Goal: Information Seeking & Learning: Learn about a topic

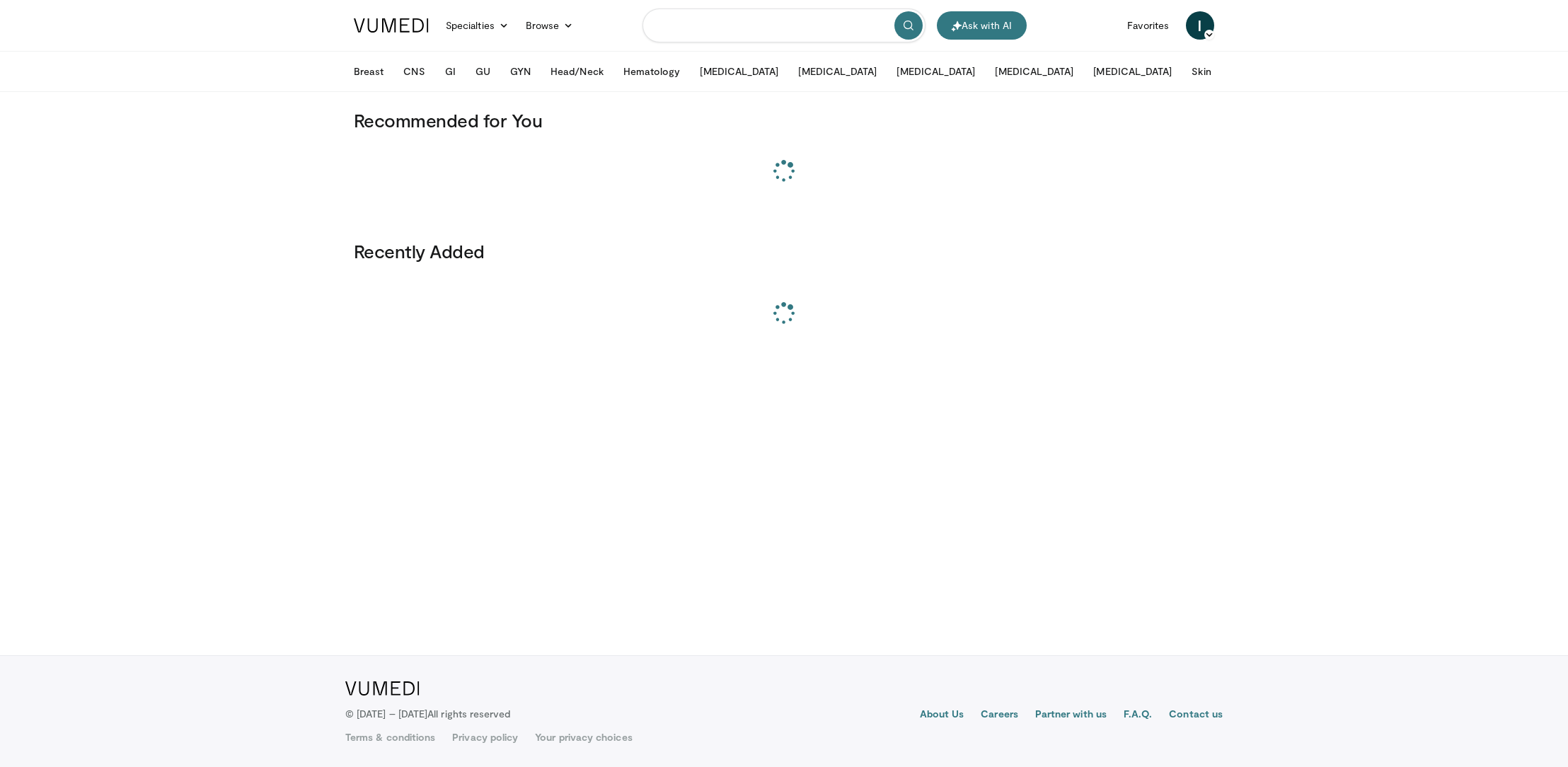
click at [691, 26] on input "Search topics, interventions" at bounding box center [784, 26] width 283 height 34
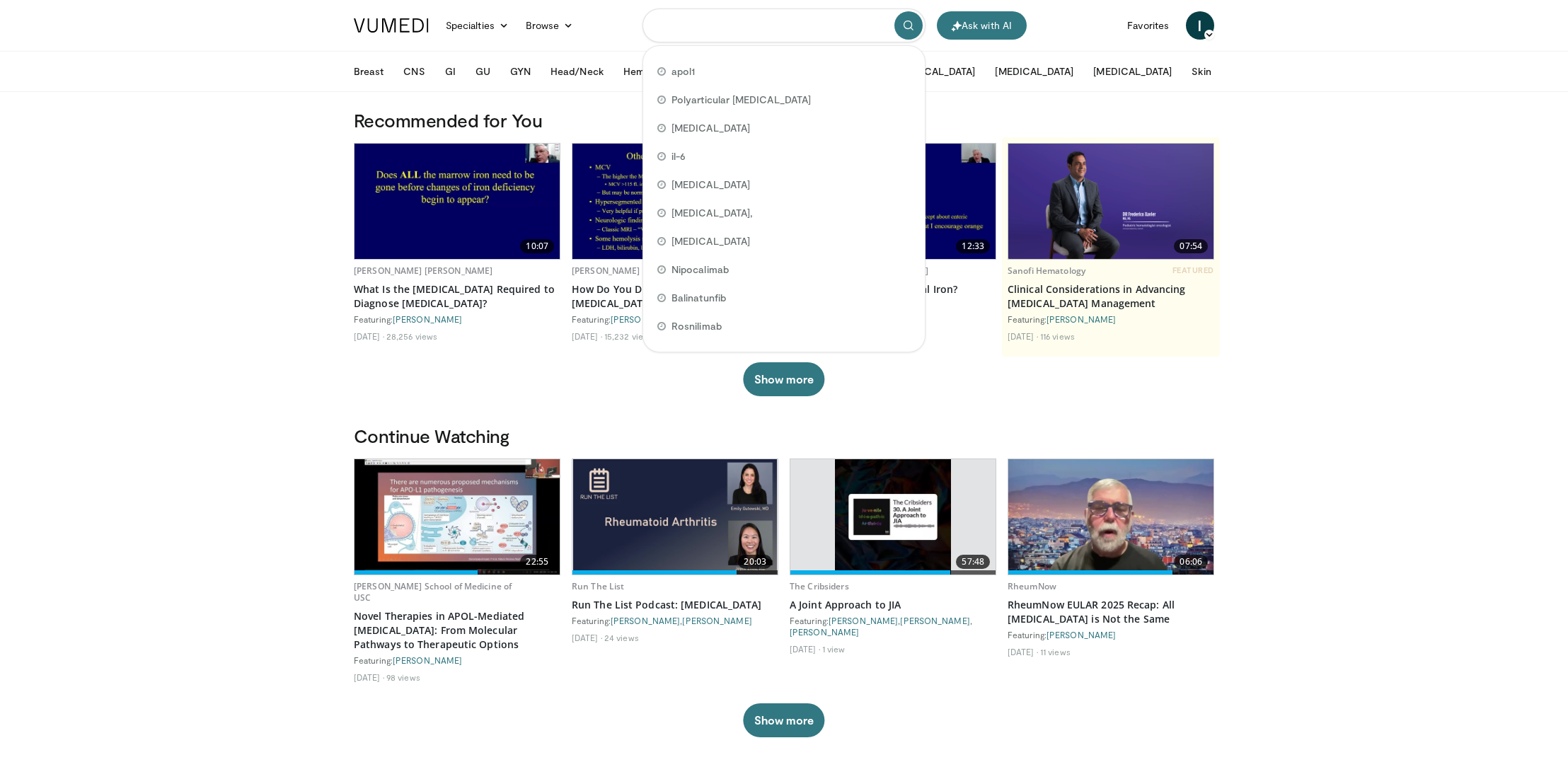
click at [731, 26] on input "Search topics, interventions" at bounding box center [784, 26] width 283 height 34
paste input "**********"
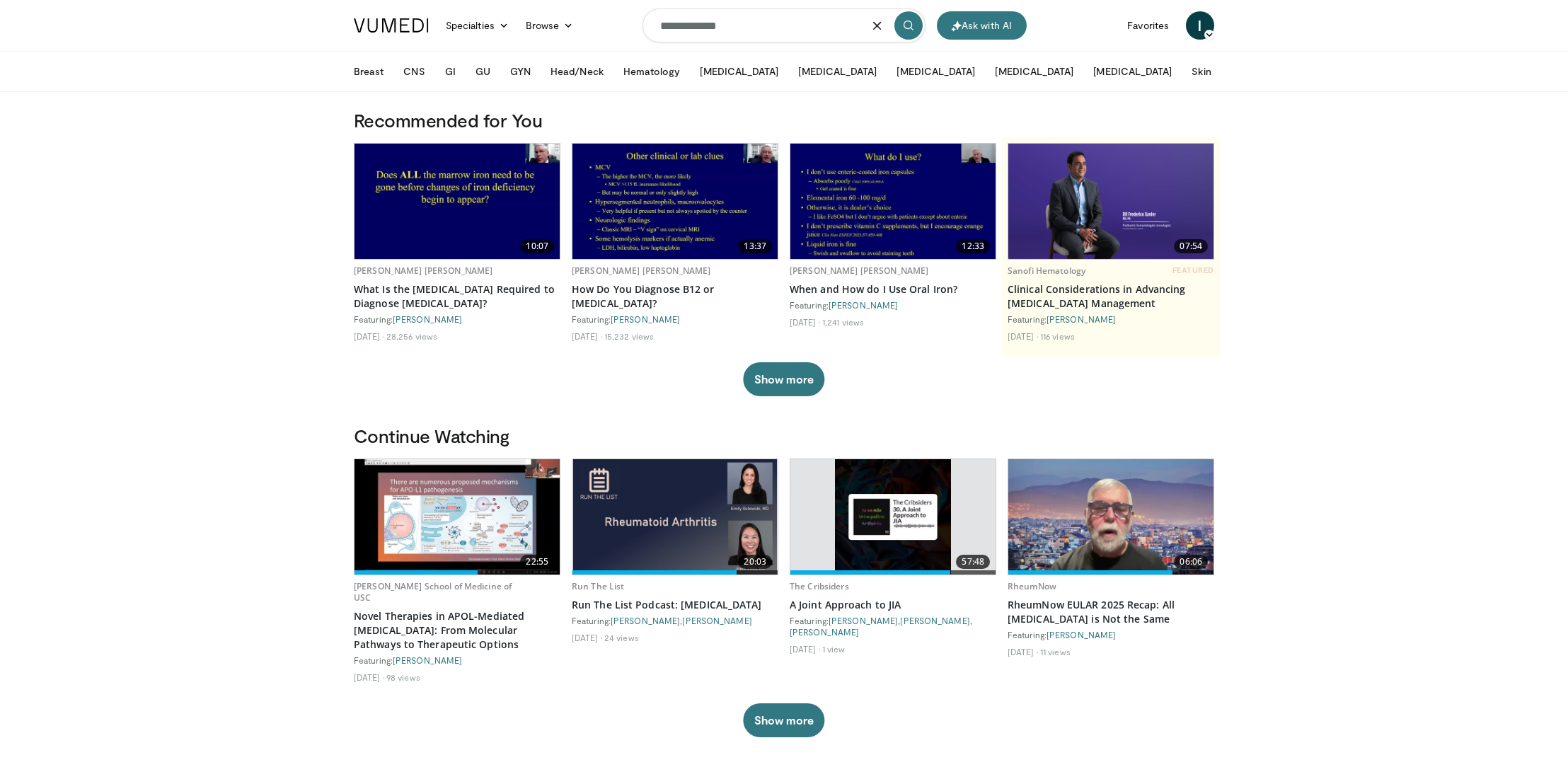
type input "**********"
click at [909, 24] on icon "submit" at bounding box center [908, 25] width 11 height 11
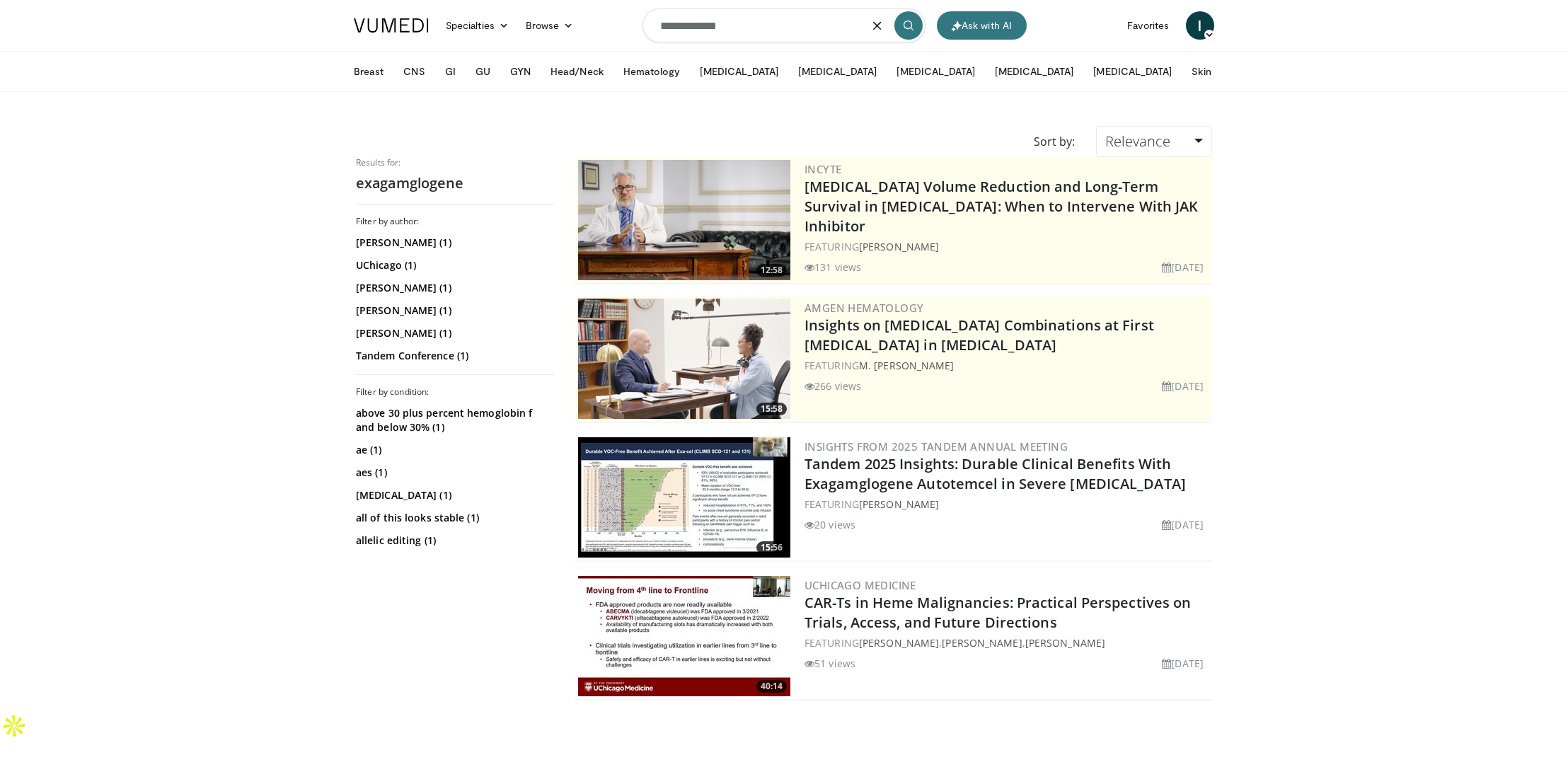
drag, startPoint x: 677, startPoint y: 27, endPoint x: 798, endPoint y: 26, distance: 121.0
click at [798, 26] on input "**********" at bounding box center [784, 26] width 283 height 34
type input "*******"
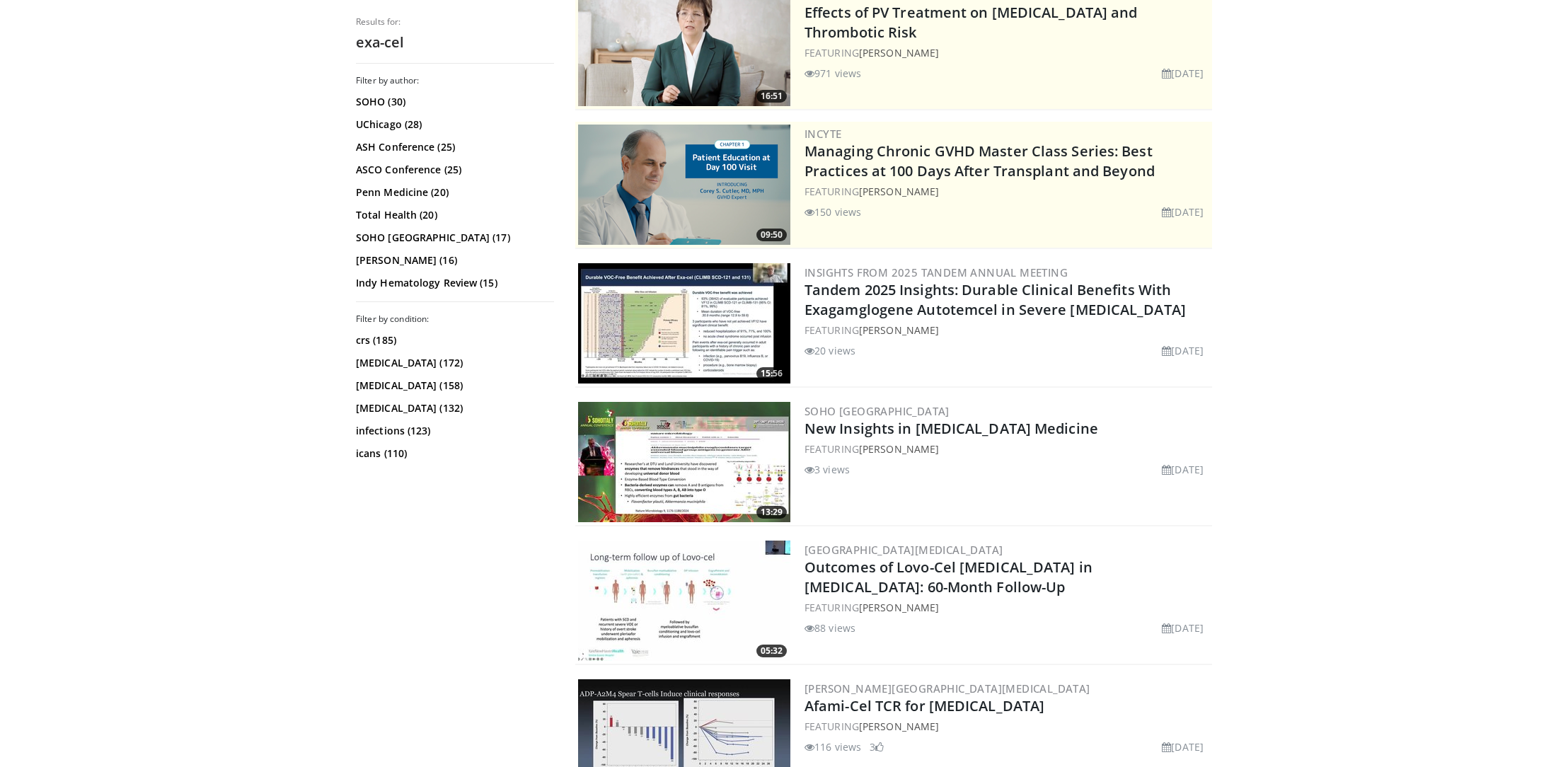
scroll to position [177, 0]
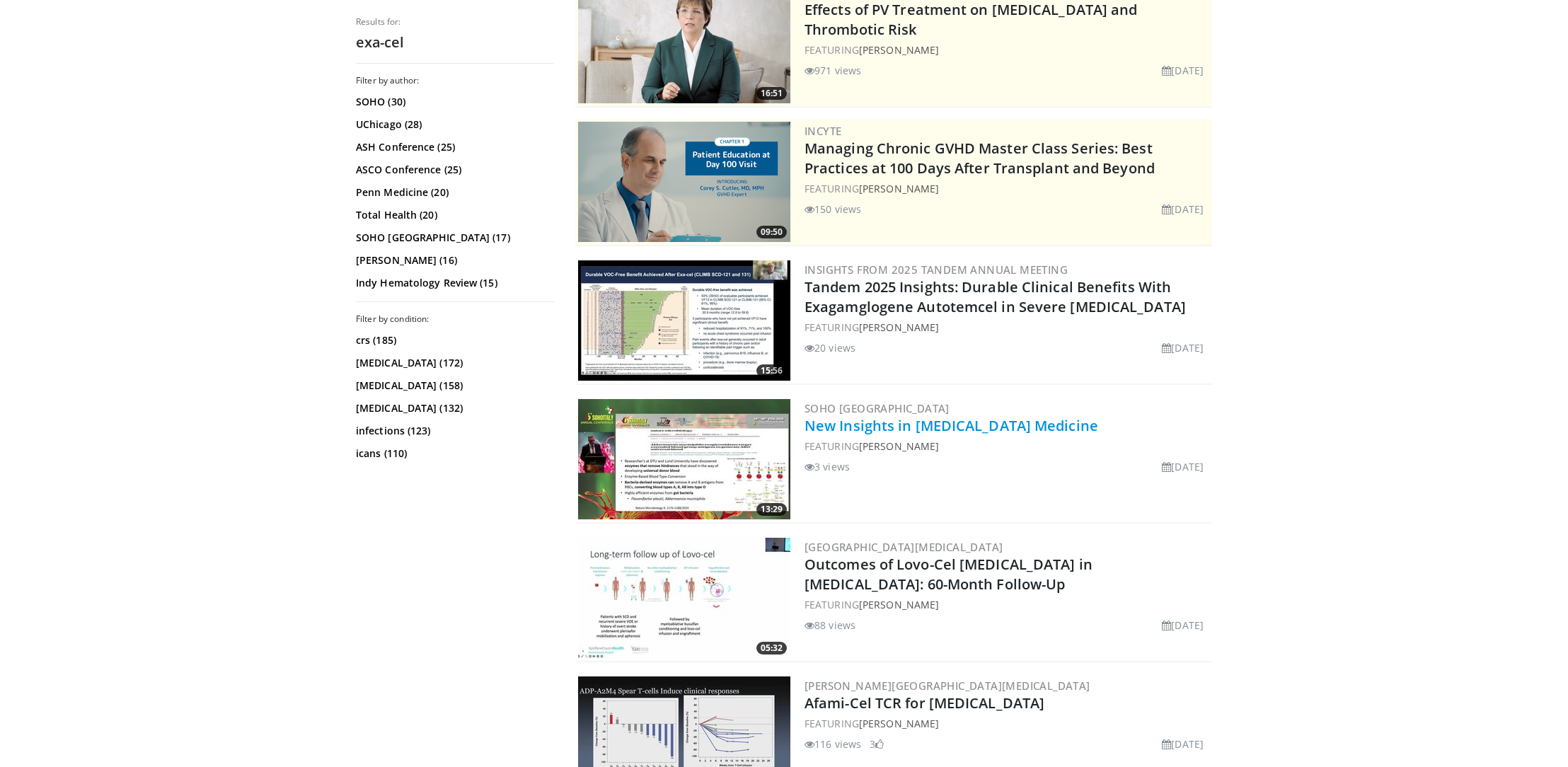
click at [1006, 426] on link "New Insights in [MEDICAL_DATA] Medicine" at bounding box center [951, 426] width 294 height 19
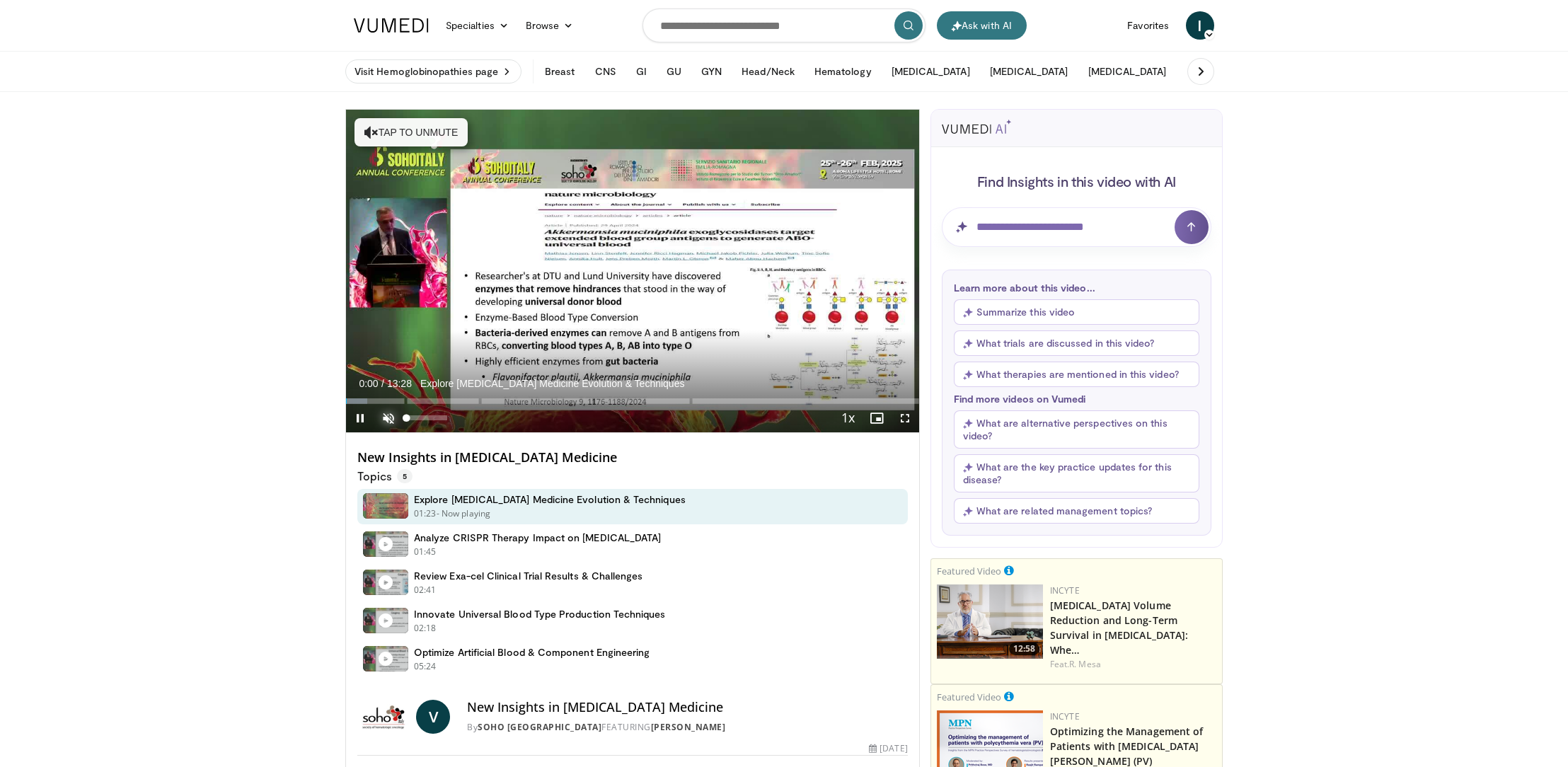
click at [392, 415] on span "Video Player" at bounding box center [388, 418] width 28 height 28
click at [390, 418] on span "Video Player" at bounding box center [388, 418] width 28 height 28
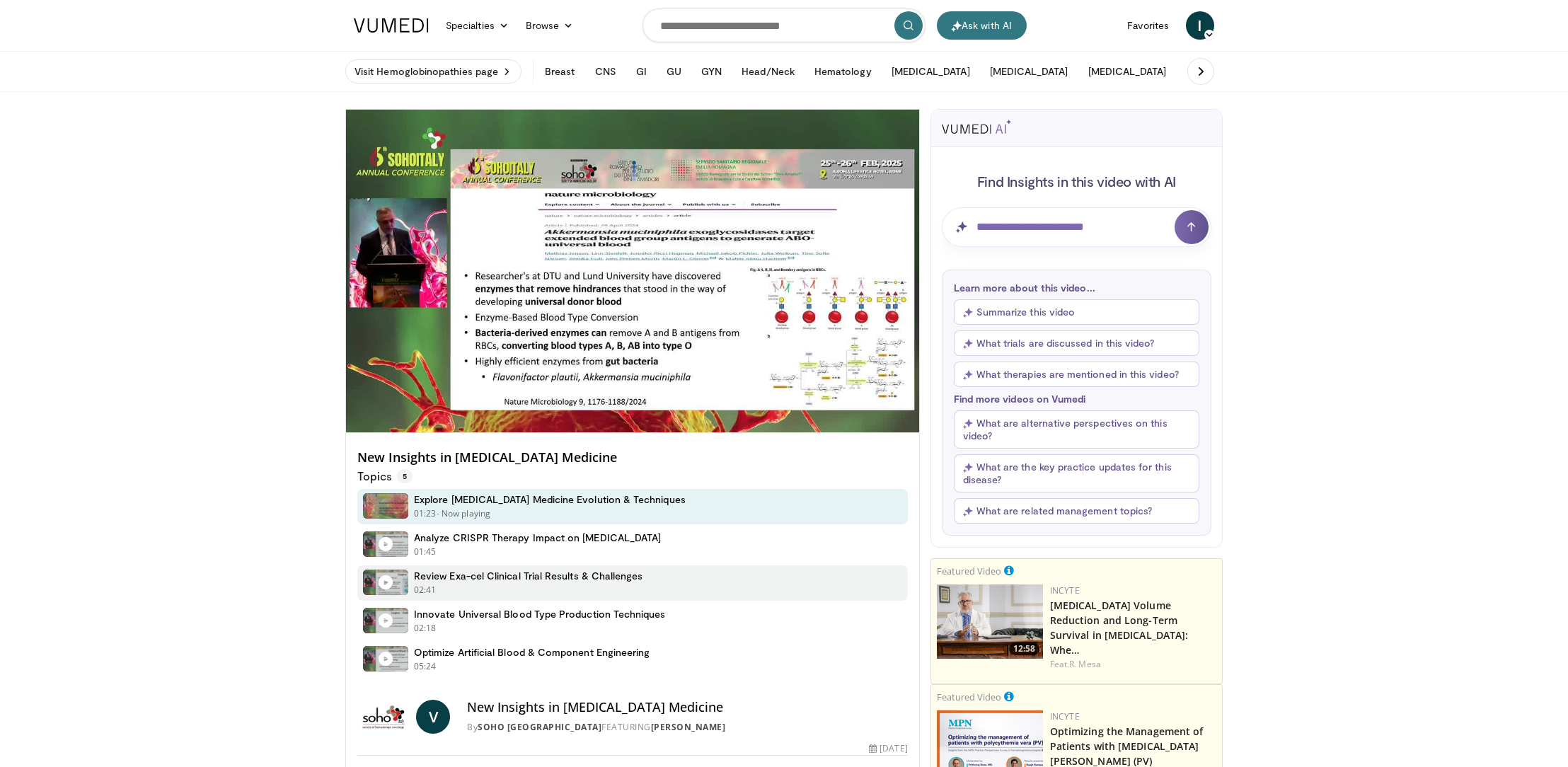
click at [441, 581] on h4 "Review Exa-cel Clinical Trial Results & Challenges" at bounding box center [528, 575] width 229 height 13
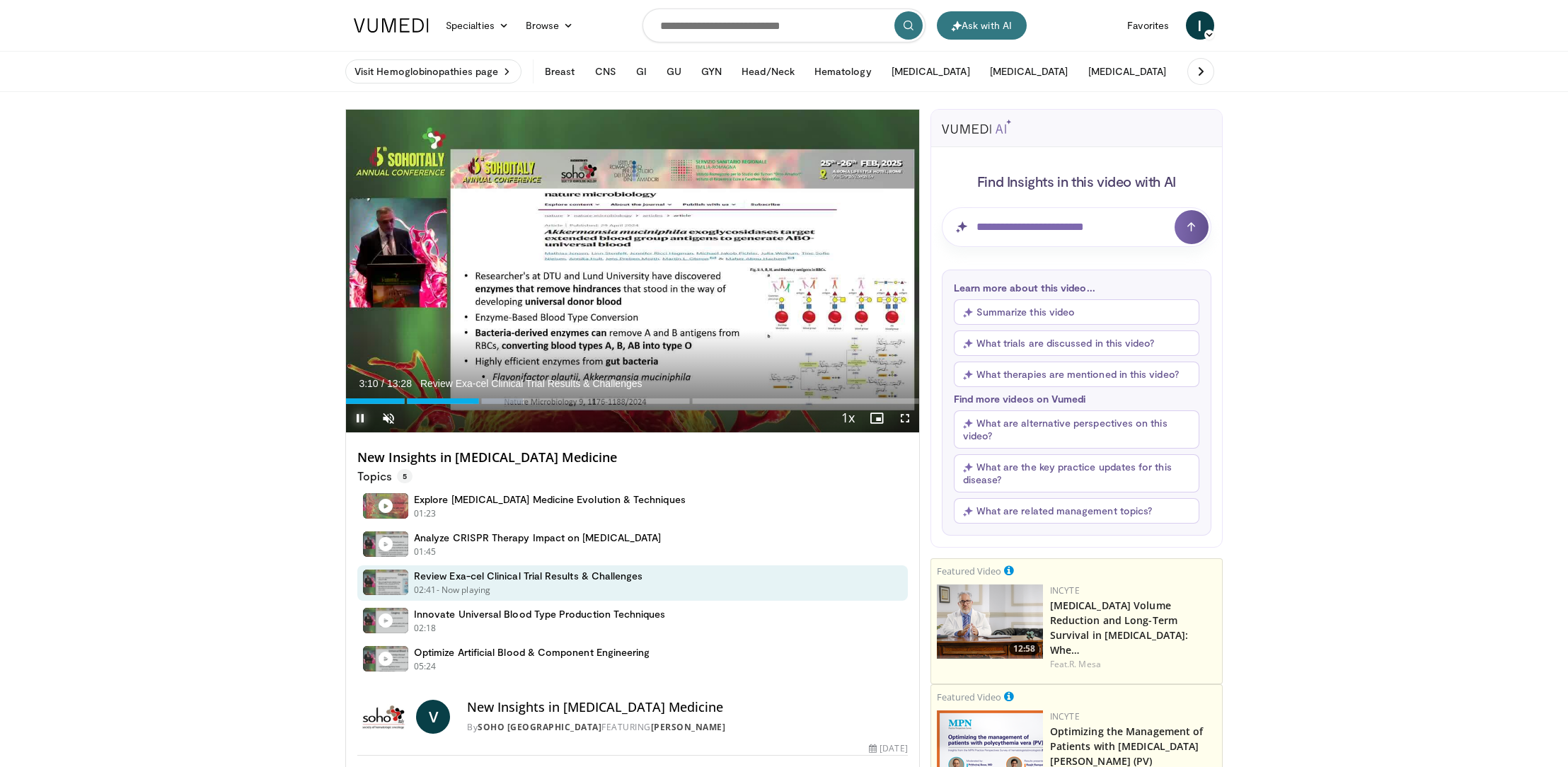
click at [363, 414] on span "Video Player" at bounding box center [360, 418] width 28 height 28
drag, startPoint x: 673, startPoint y: 723, endPoint x: 589, endPoint y: 727, distance: 84.1
click at [589, 727] on div "By SOHO Italy FEATURING Valeh Huseynov" at bounding box center [688, 726] width 441 height 13
copy link "Valeh Huseynov"
click at [349, 398] on div "Progress Bar" at bounding box center [350, 401] width 1 height 6
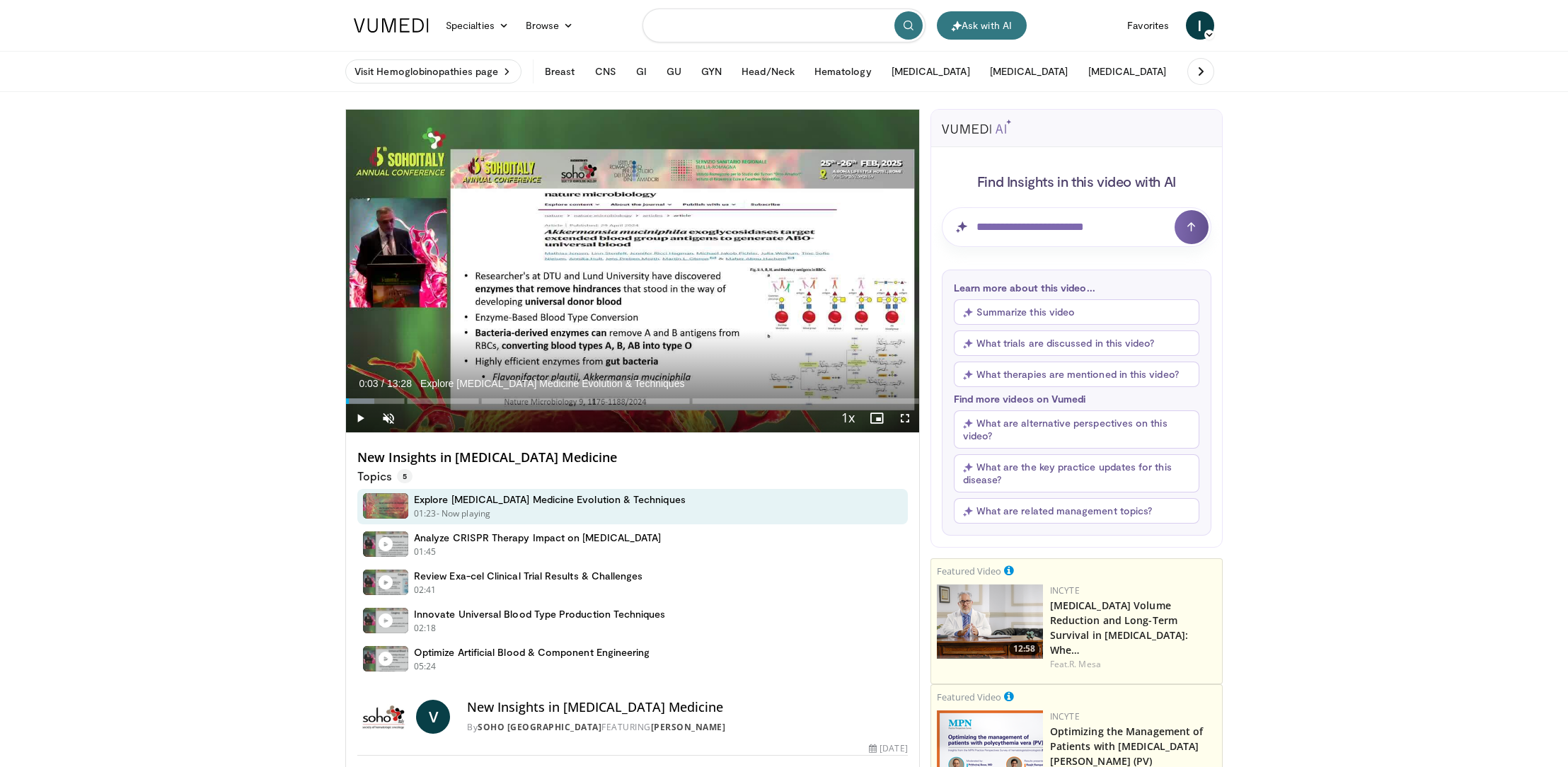
click at [735, 26] on input "Search topics, interventions" at bounding box center [784, 26] width 283 height 34
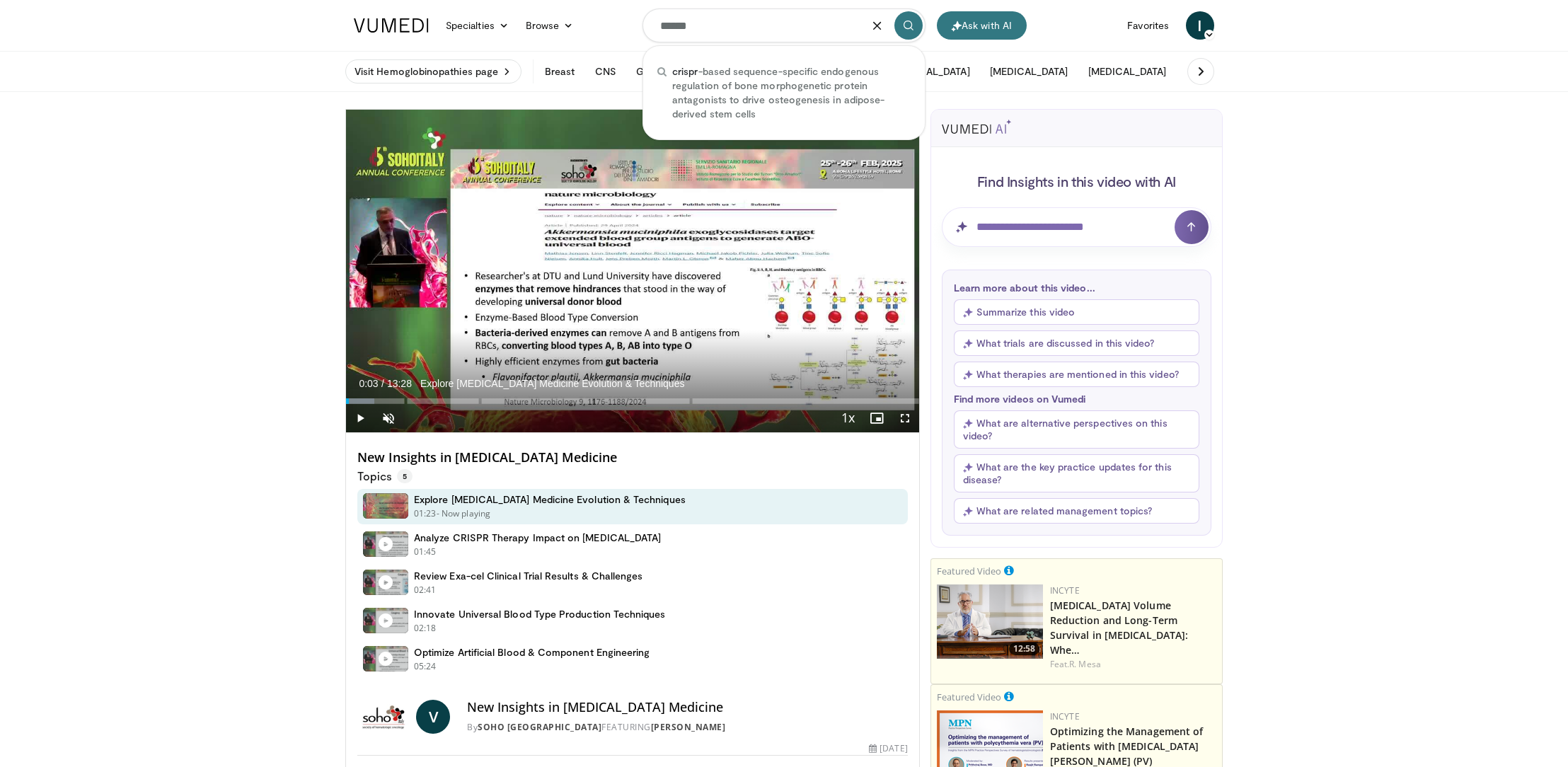
type input "******"
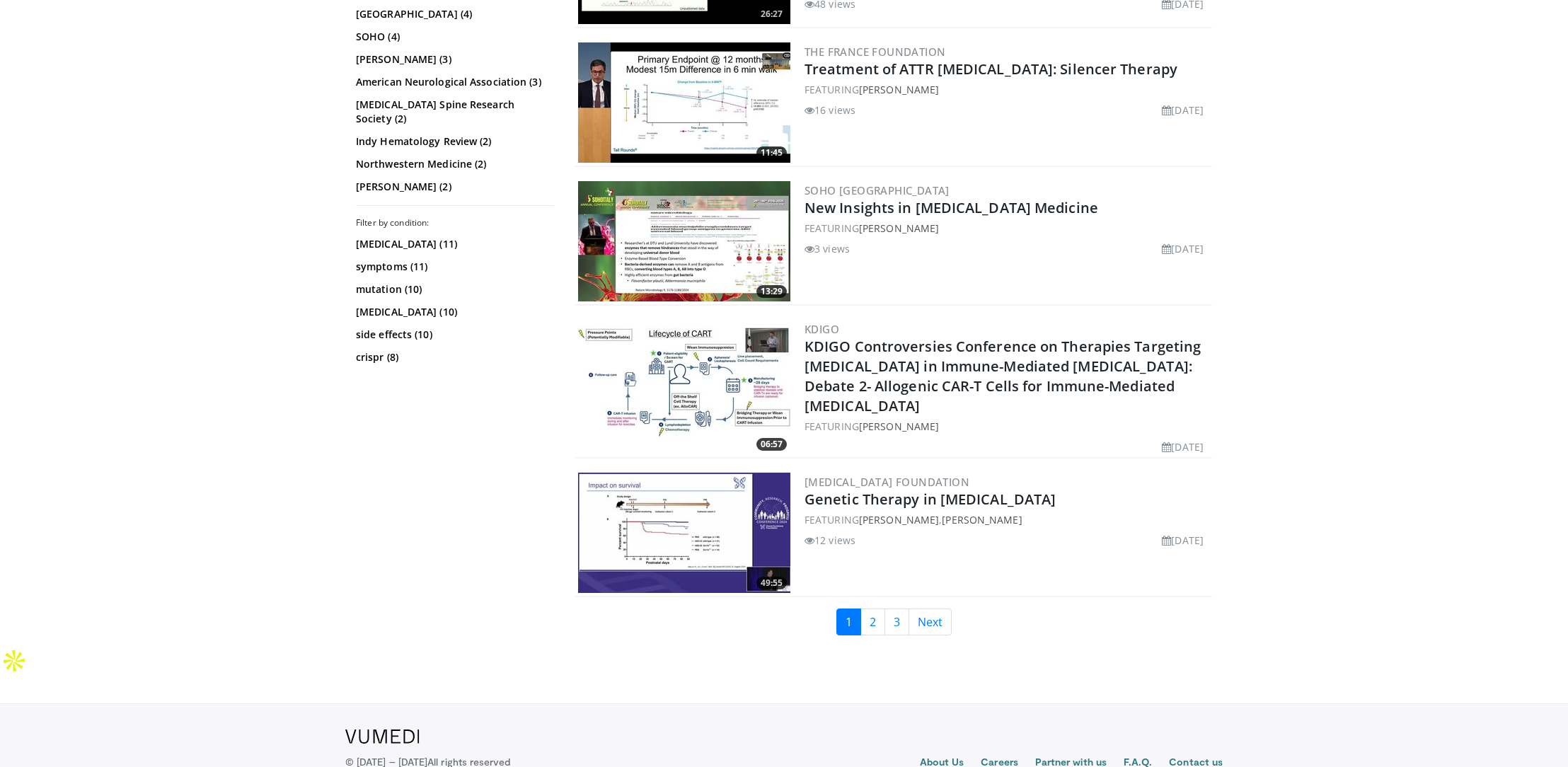
scroll to position [3339, 0]
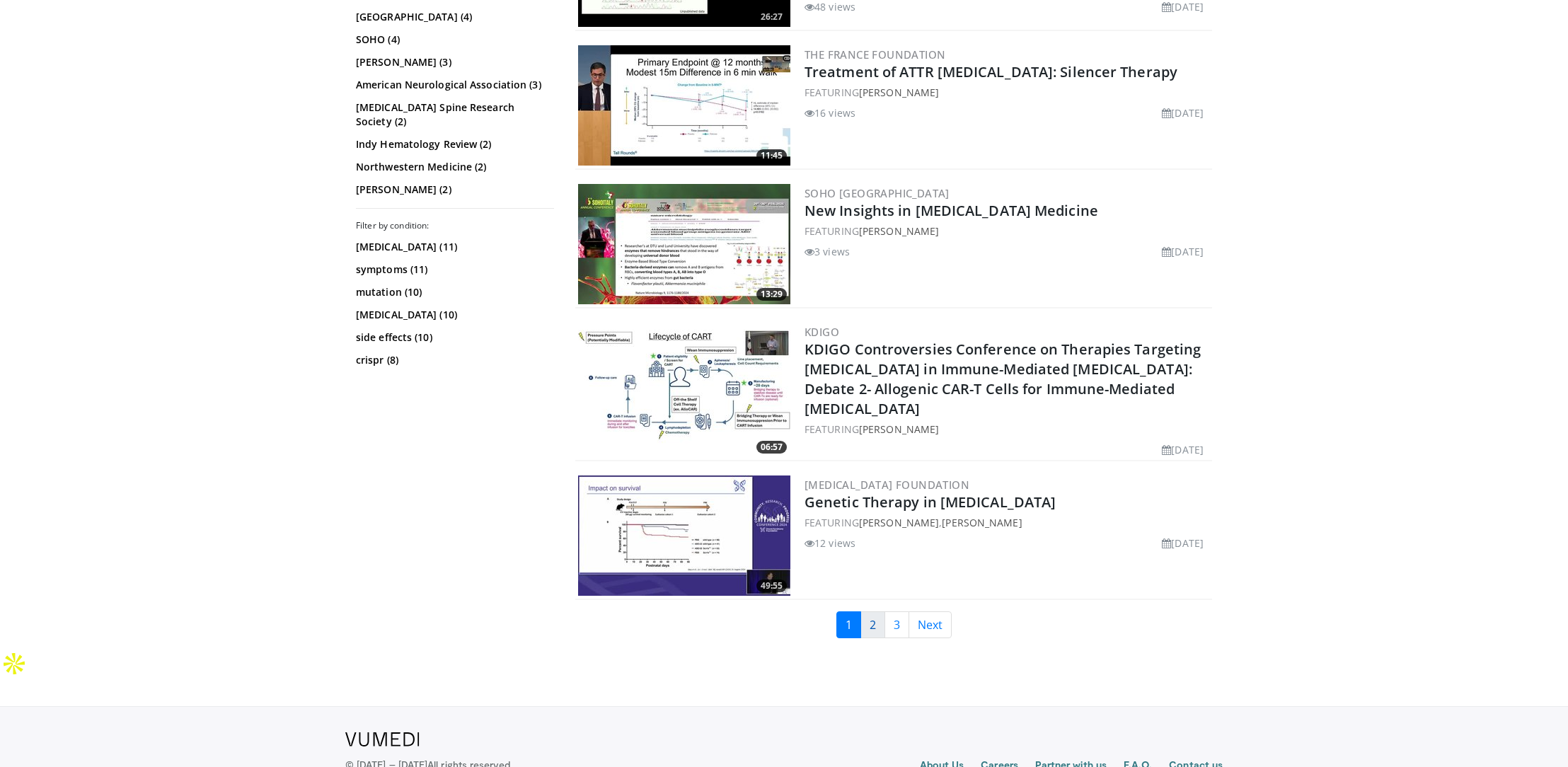
click at [871, 620] on link "2" at bounding box center [873, 625] width 25 height 27
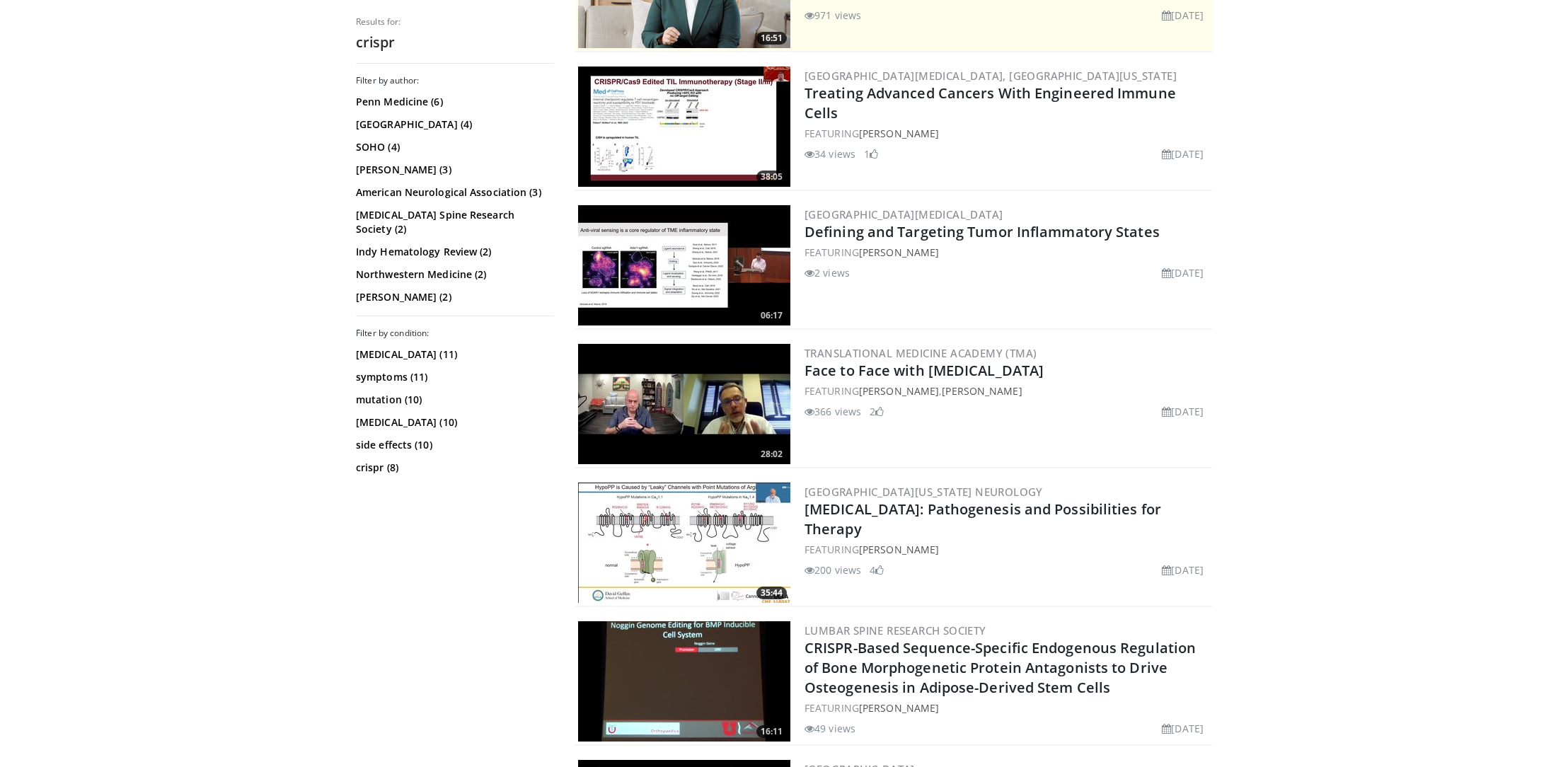
scroll to position [369, 0]
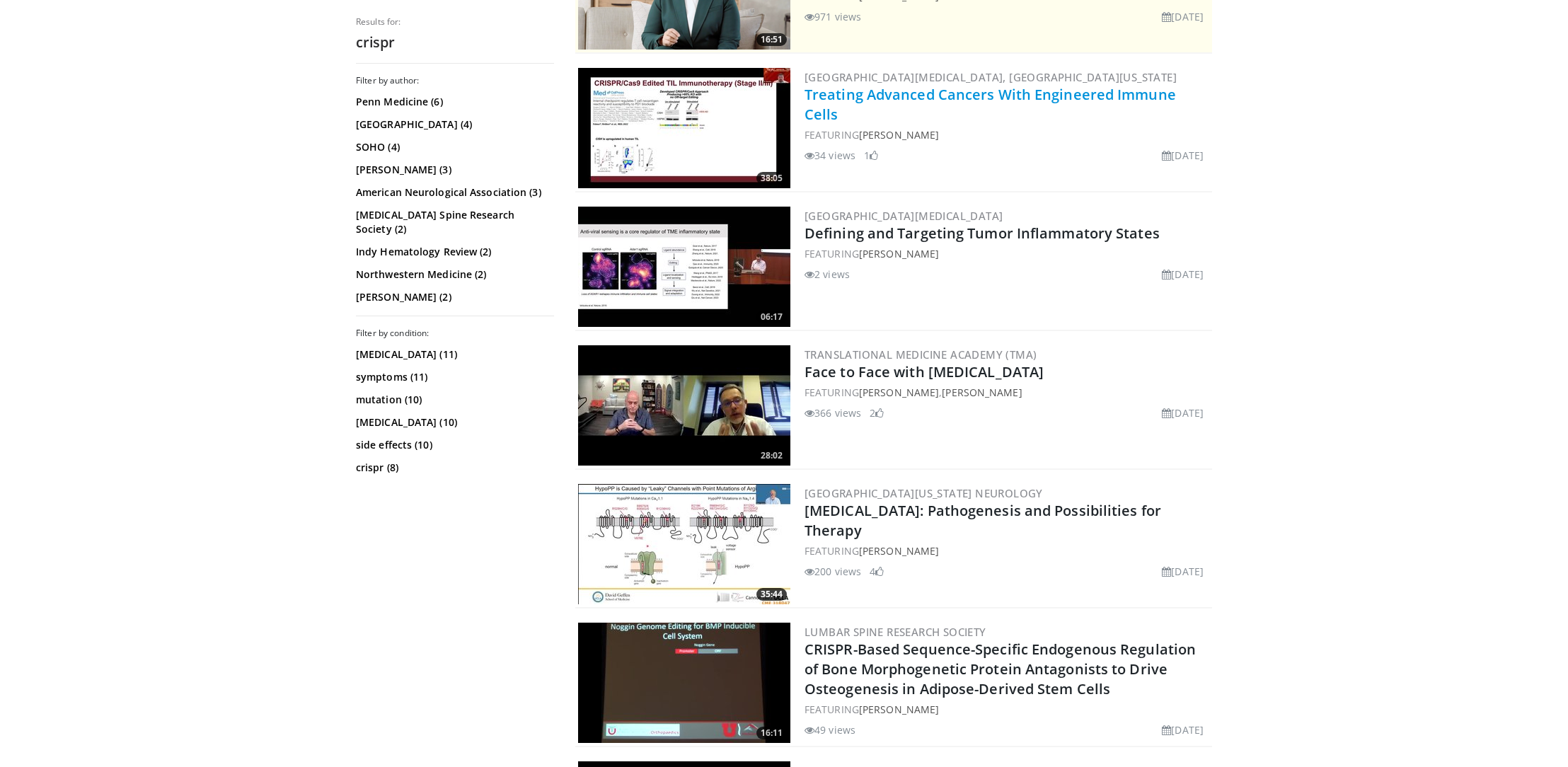
click at [1039, 91] on link "Treating Advanced Cancers With Engineered Immune Cells" at bounding box center [990, 104] width 372 height 39
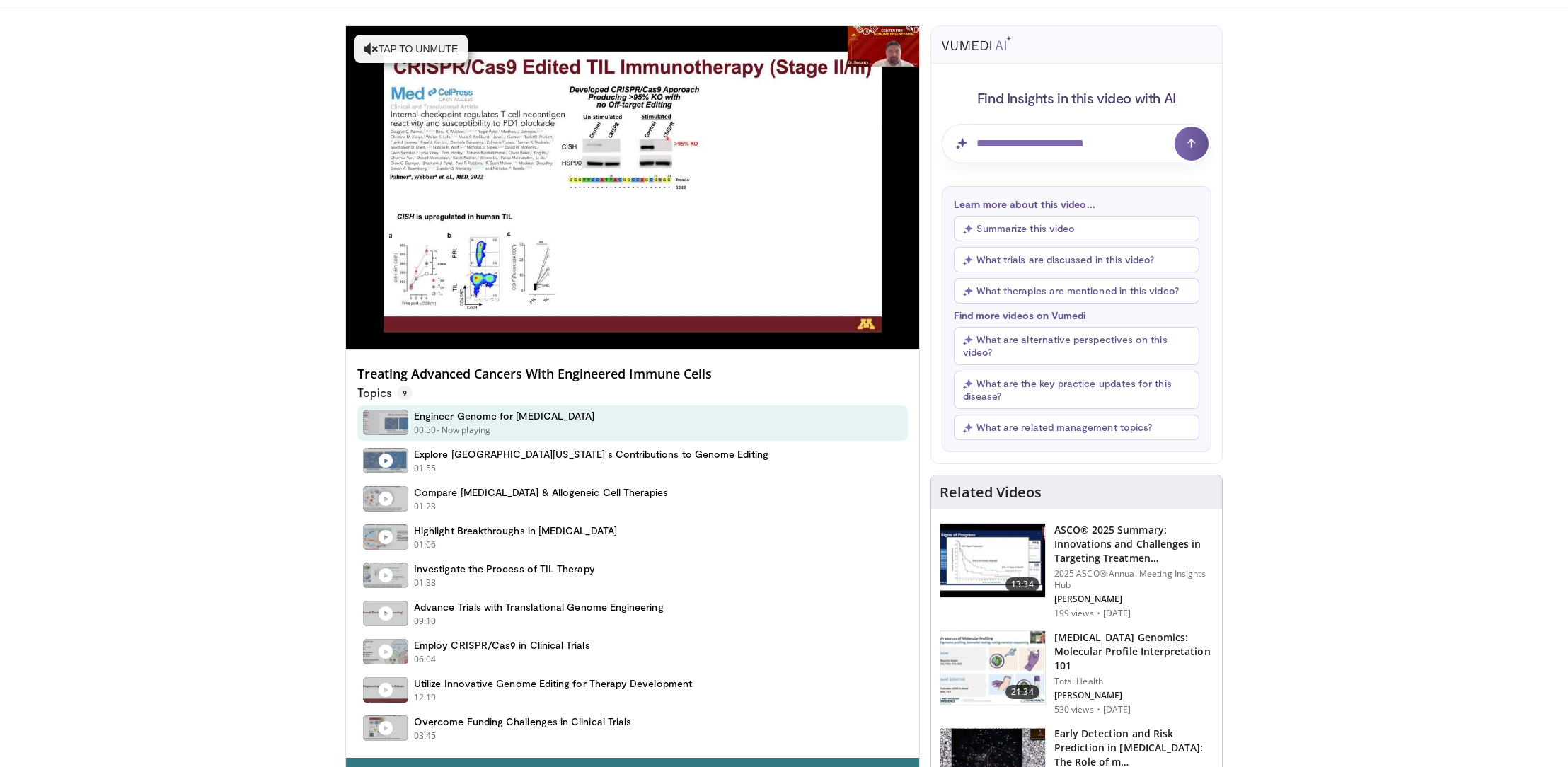
scroll to position [129, 0]
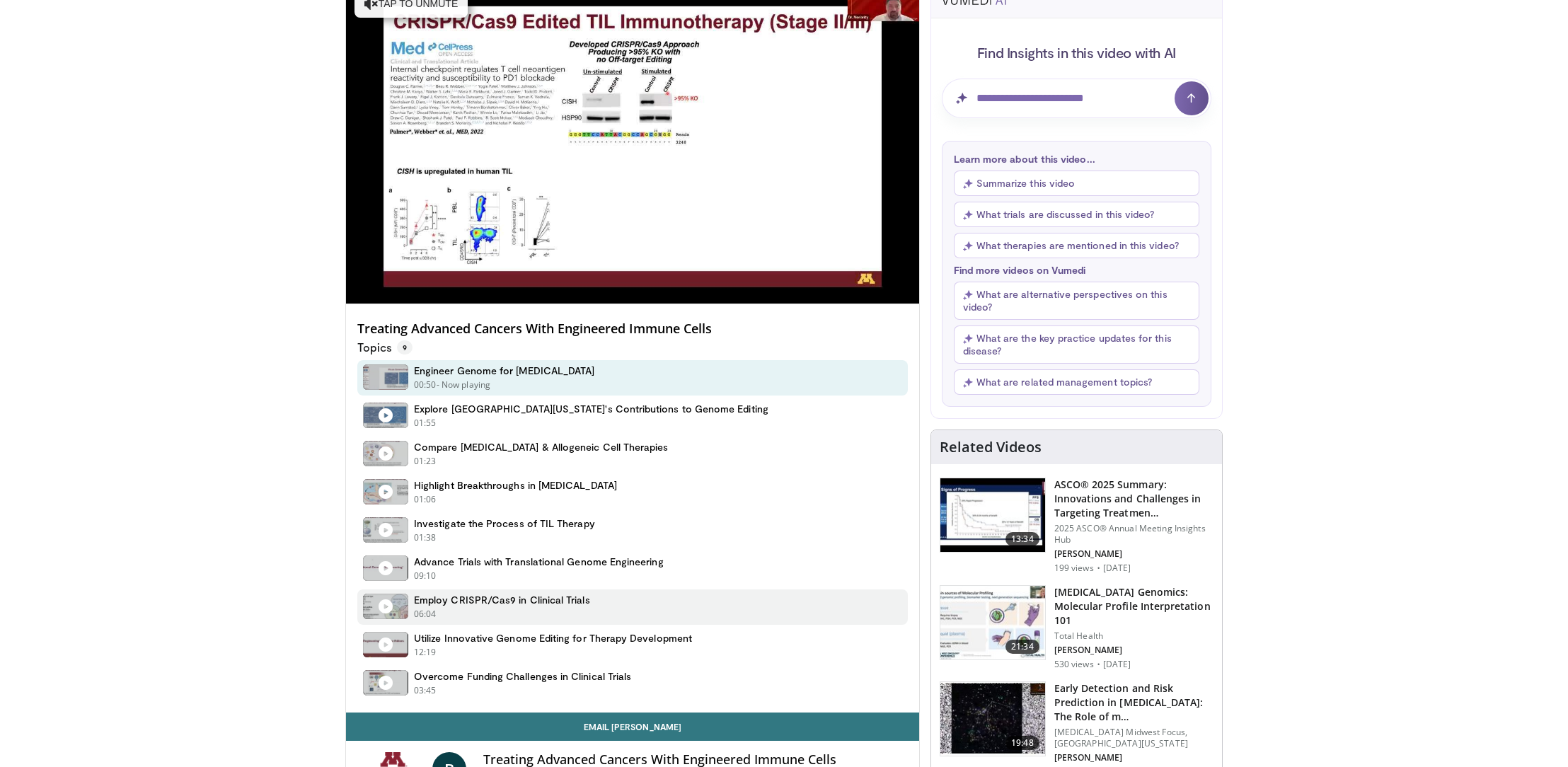
click at [484, 602] on h4 "Employ CRISPR/Cas9 in Clinical Trials" at bounding box center [502, 600] width 176 height 13
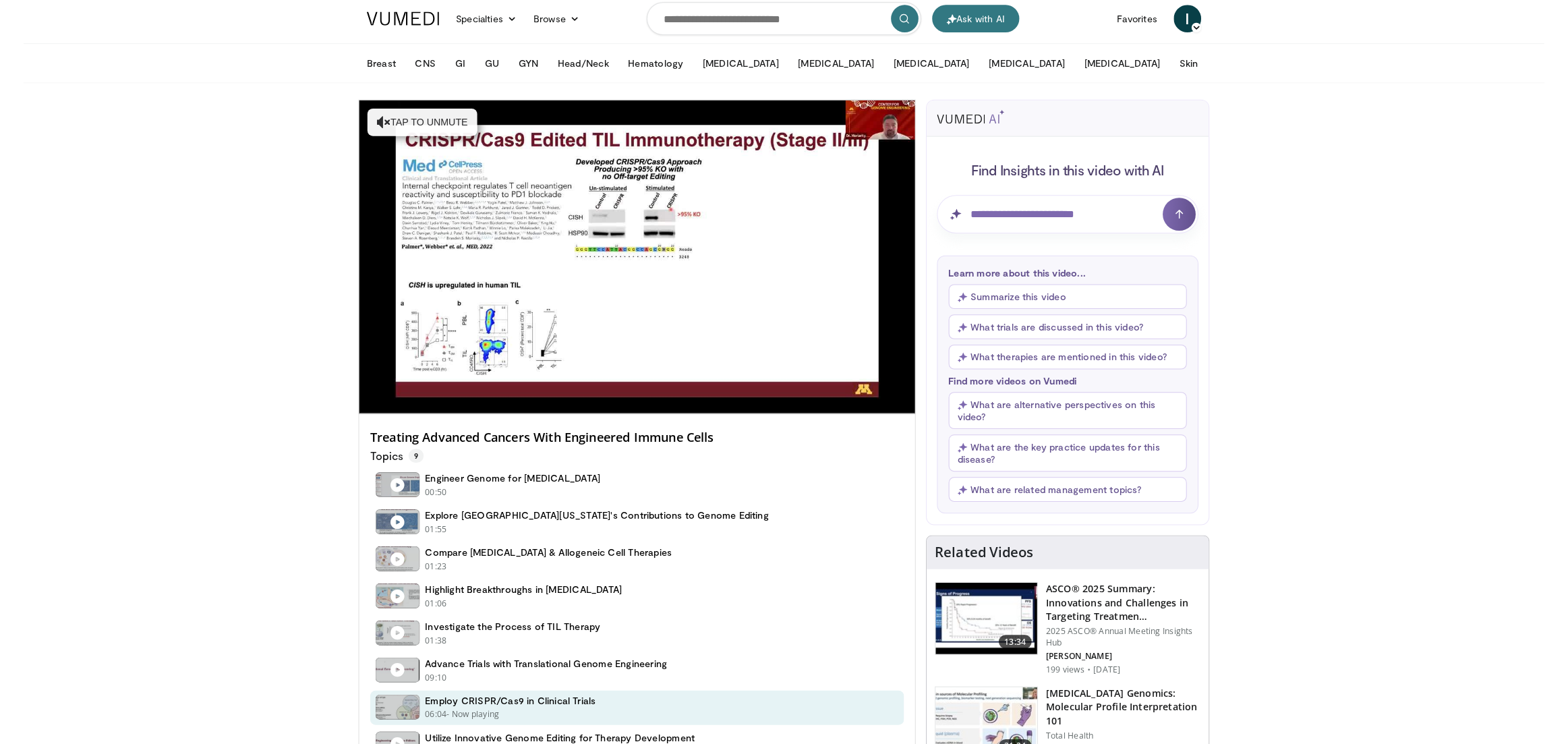
scroll to position [0, 0]
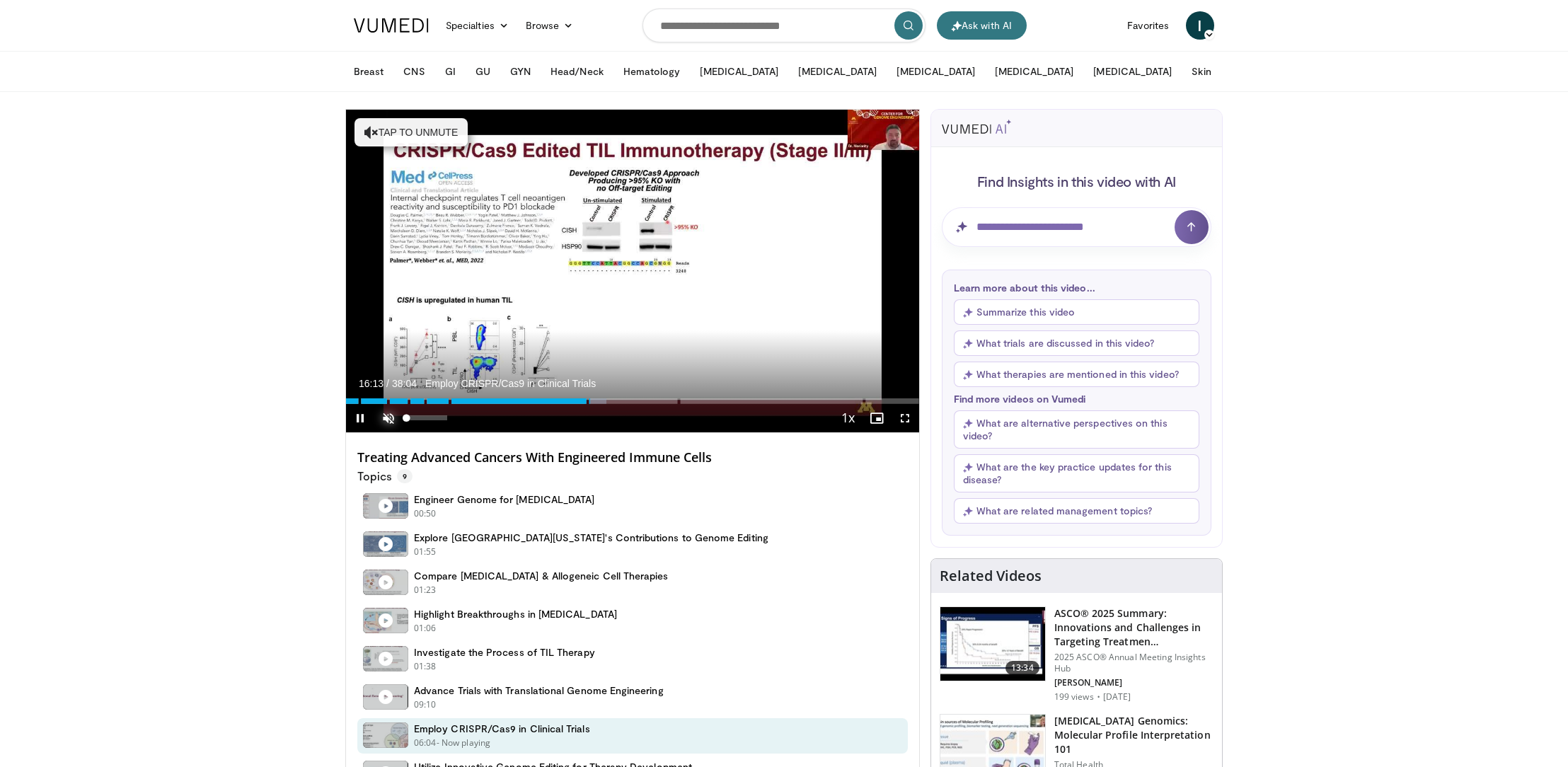
click at [390, 417] on span "Video Player" at bounding box center [388, 418] width 28 height 28
click at [391, 417] on span "Video Player" at bounding box center [388, 418] width 28 height 28
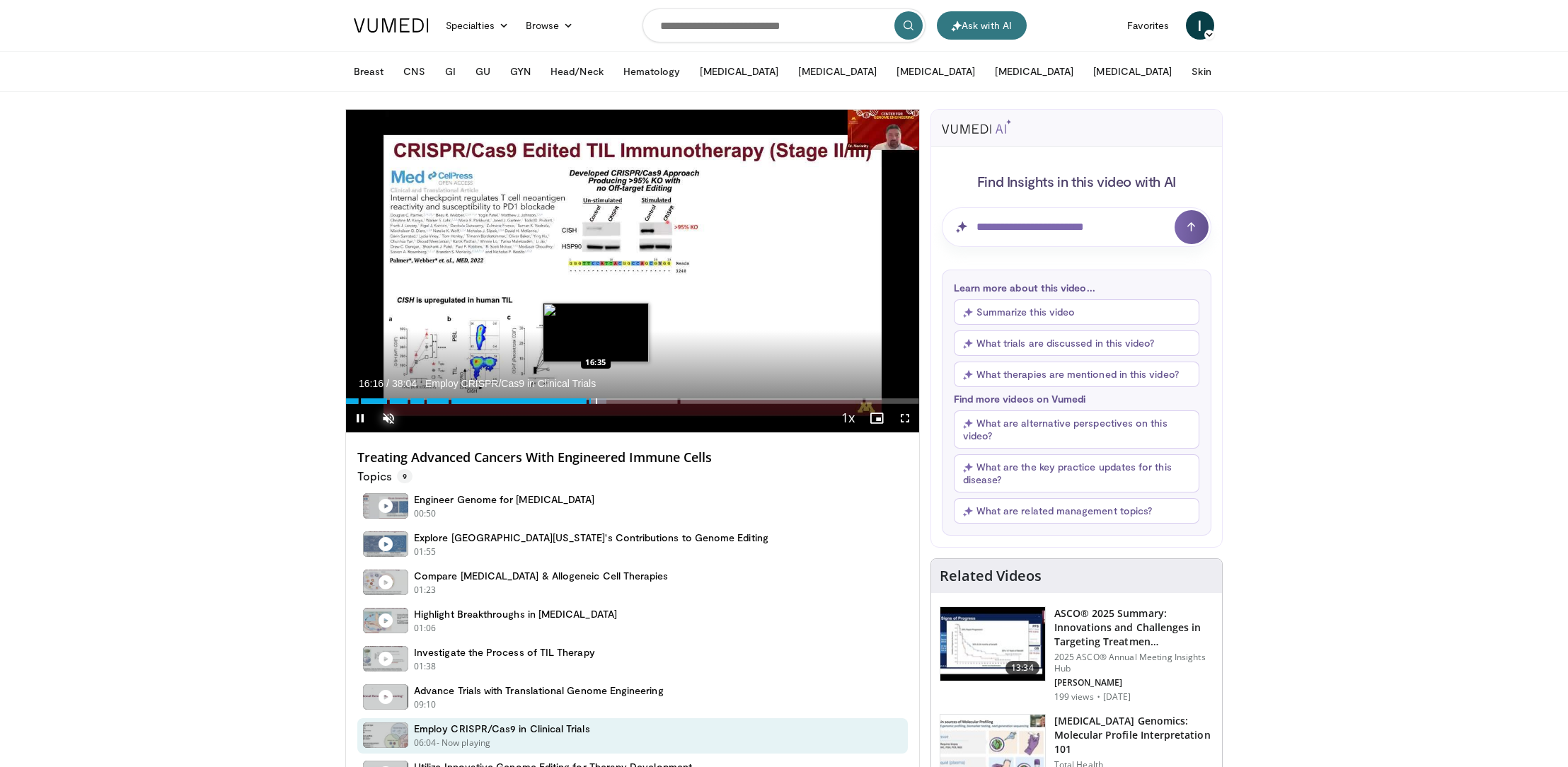
click at [596, 400] on div "Progress Bar" at bounding box center [597, 401] width 1 height 6
click at [601, 400] on div "Progress Bar" at bounding box center [602, 401] width 1 height 6
click at [611, 400] on div "Progress Bar" at bounding box center [612, 401] width 1 height 6
click at [614, 398] on div "Progress Bar" at bounding box center [614, 401] width 1 height 6
click at [620, 398] on div "Progress Bar" at bounding box center [621, 401] width 1 height 6
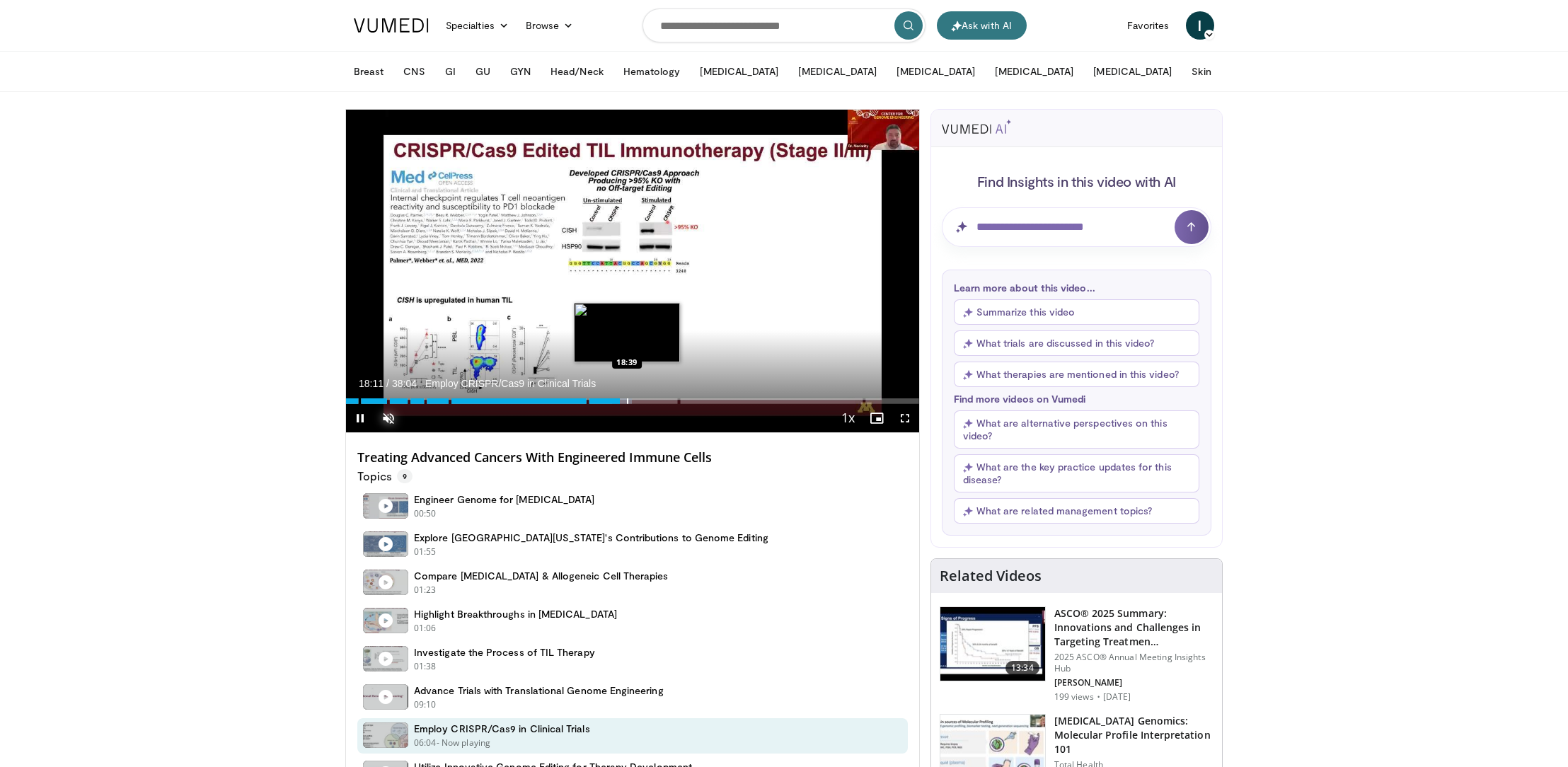
click at [627, 399] on div "Progress Bar" at bounding box center [628, 401] width 1 height 6
click at [638, 398] on div "Progress Bar" at bounding box center [638, 401] width 1 height 6
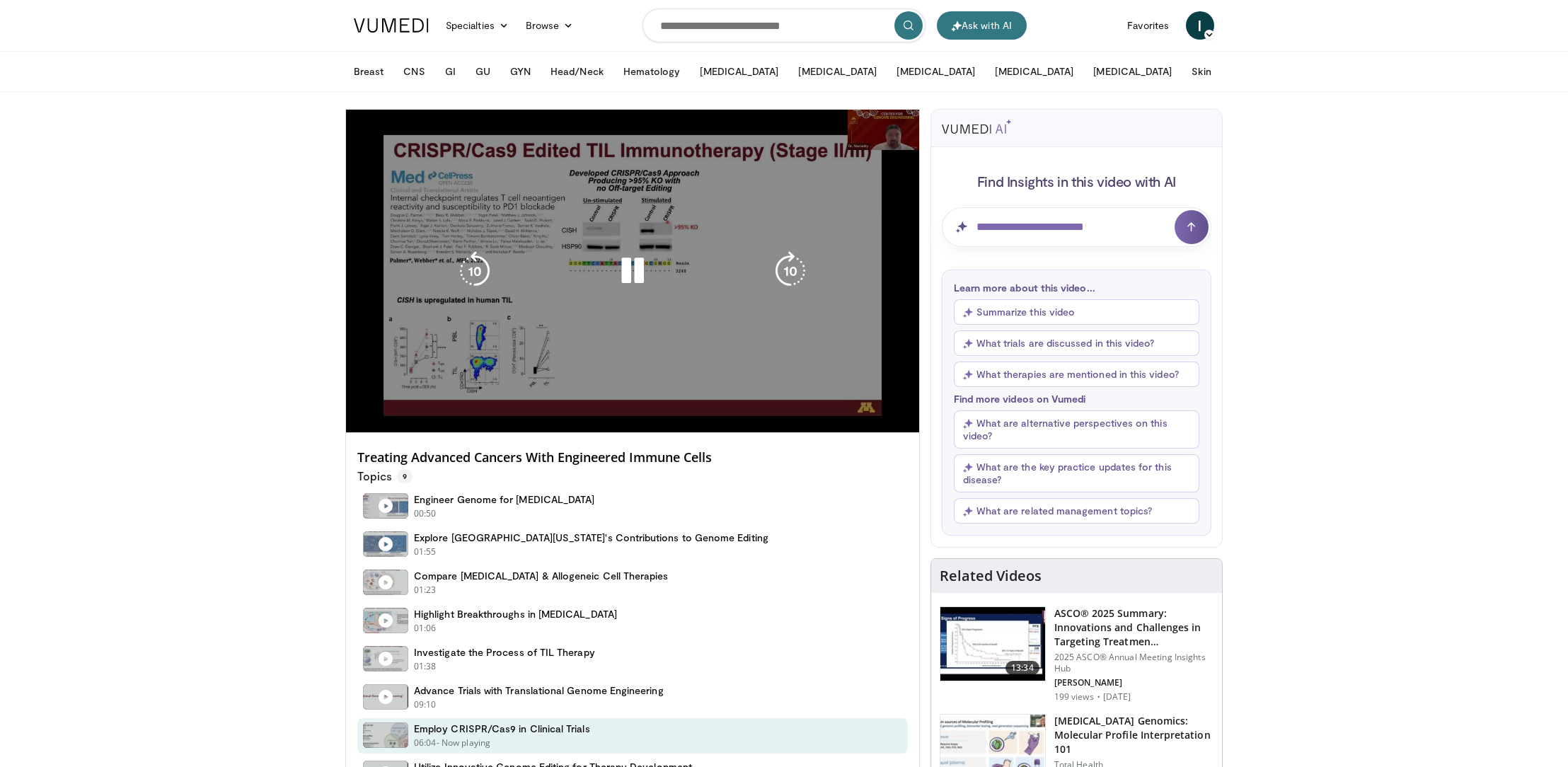
click at [643, 402] on div "10 seconds Tap to unmute" at bounding box center [632, 271] width 573 height 322
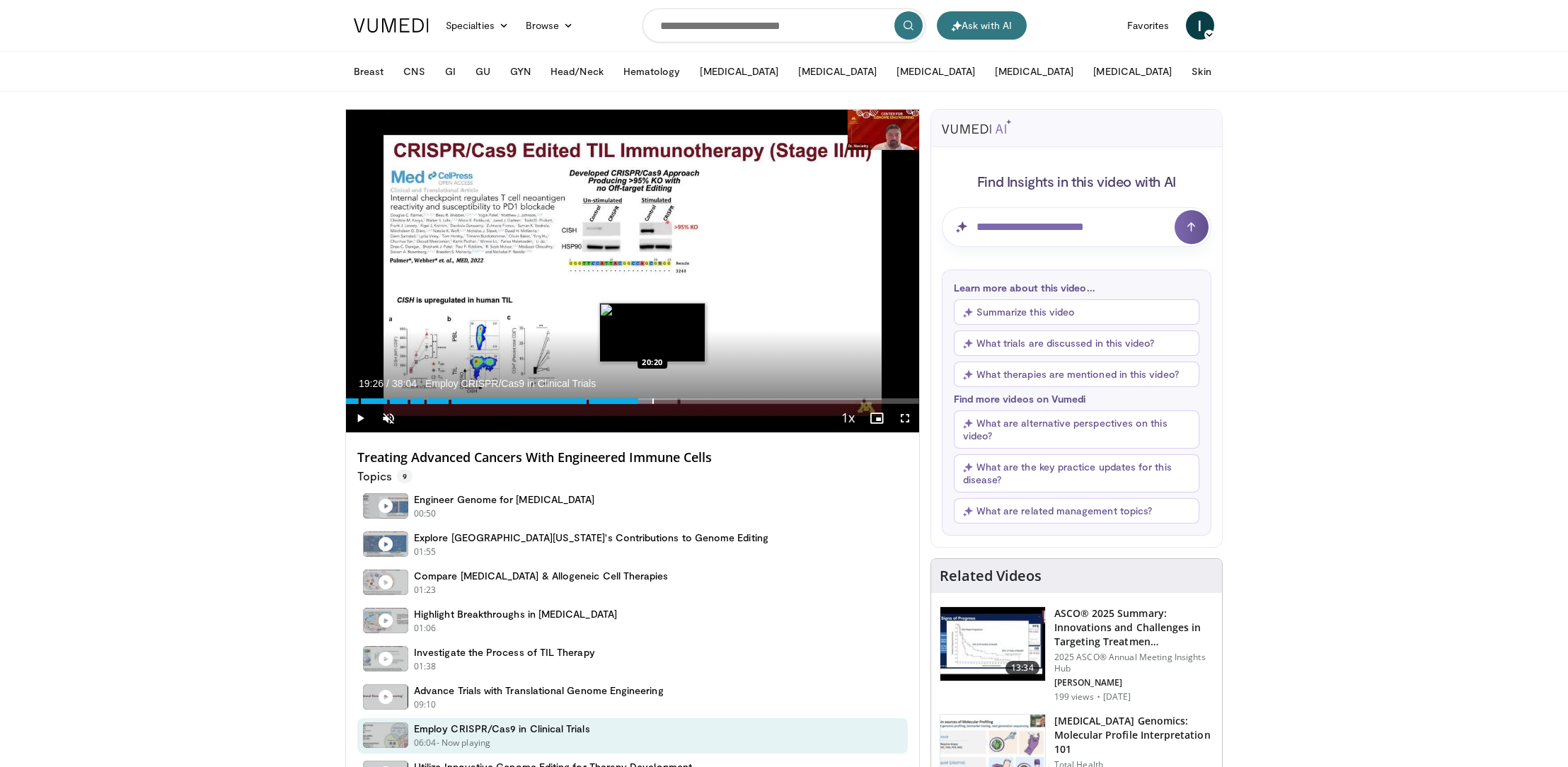
click at [652, 401] on div "Progress Bar" at bounding box center [653, 401] width 1 height 6
click at [662, 400] on div "Progress Bar" at bounding box center [663, 401] width 1 height 6
click at [668, 401] on div "Progress Bar" at bounding box center [669, 401] width 1 height 6
click at [688, 400] on div "Progress Bar" at bounding box center [688, 401] width 1 height 6
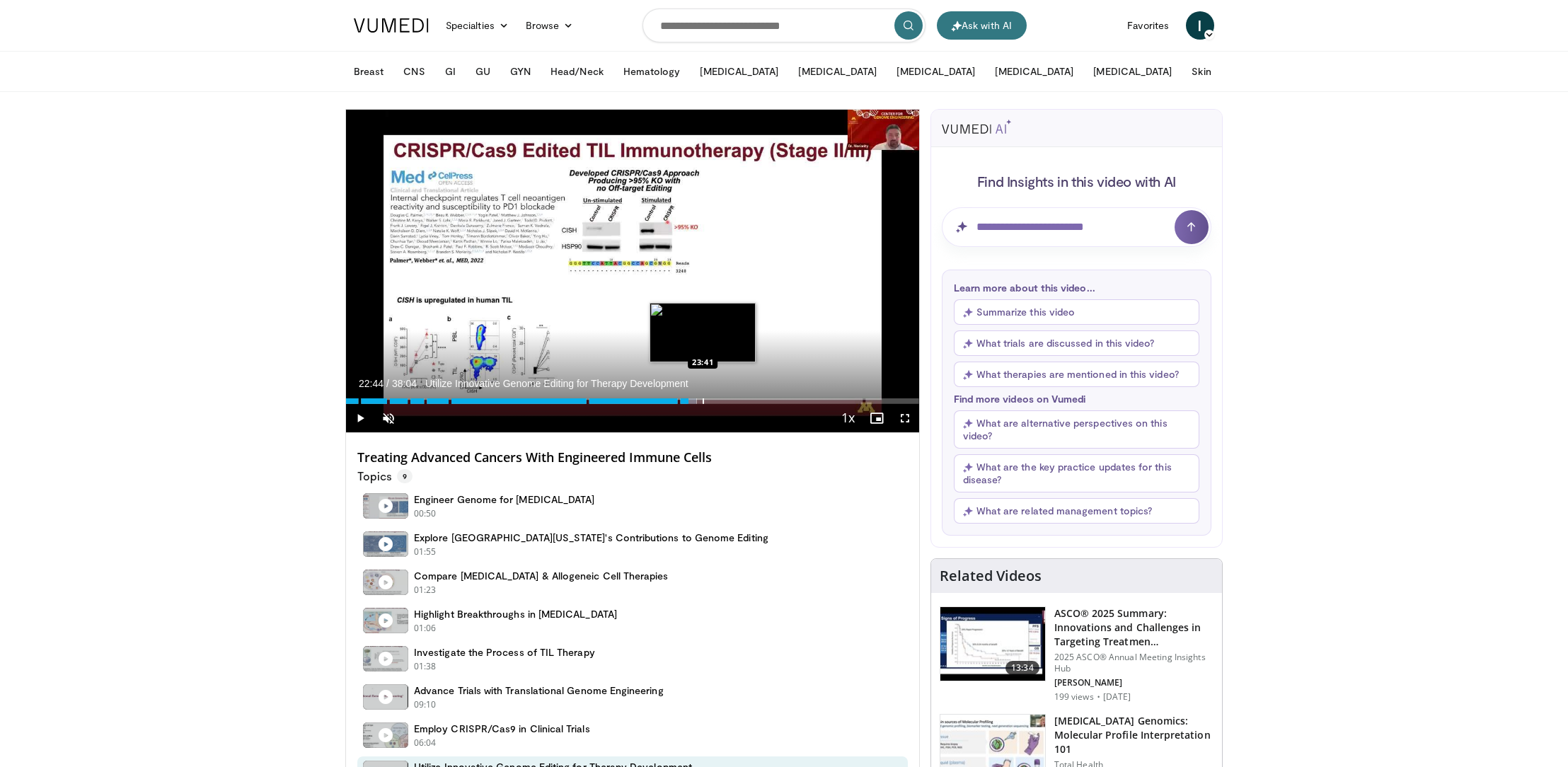
click at [702, 400] on div "Progress Bar" at bounding box center [703, 401] width 1 height 6
click at [716, 400] on div "Progress Bar" at bounding box center [717, 401] width 1 height 6
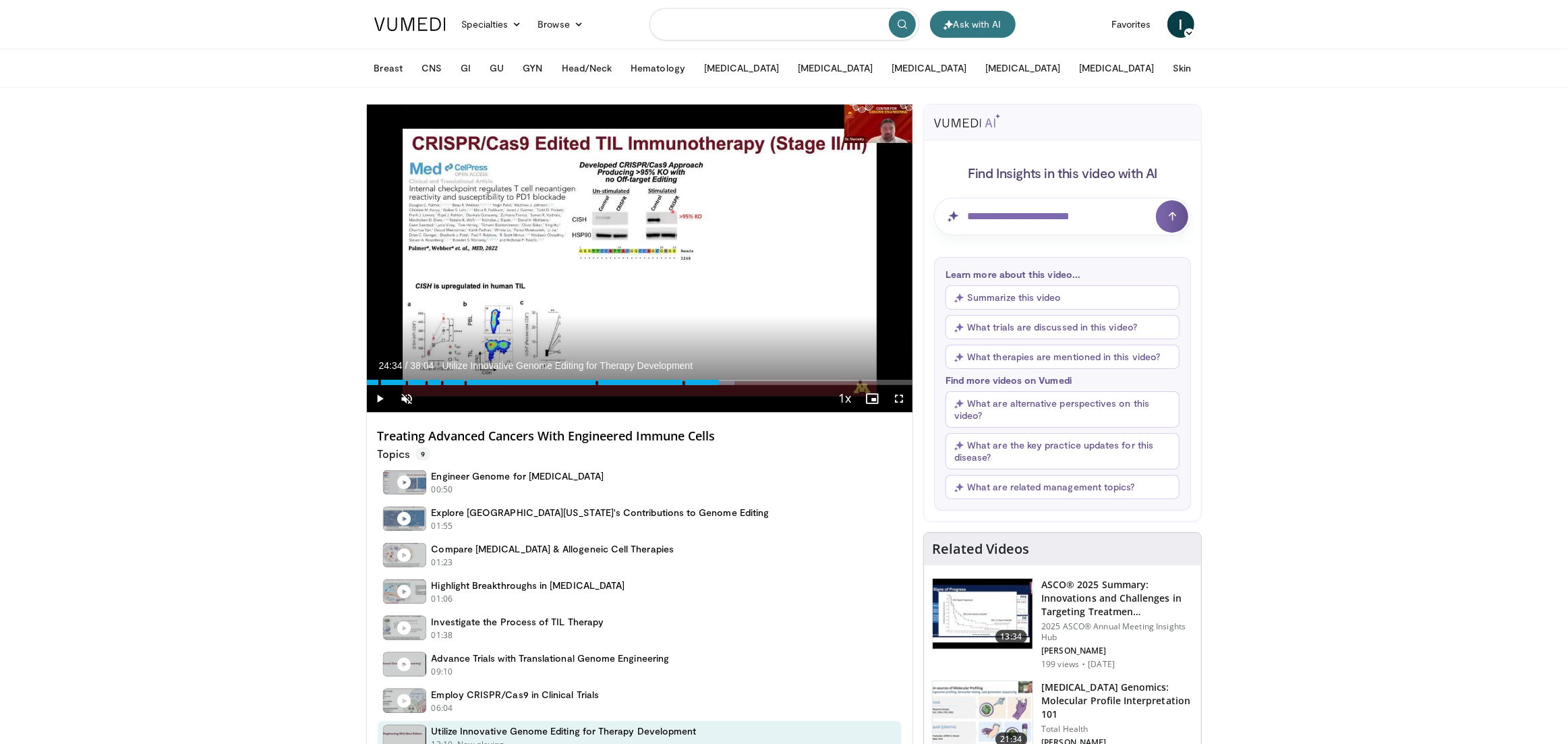
click at [735, 23] on input "Search topics, interventions" at bounding box center [785, 25] width 270 height 32
paste input "**********"
type input "**********"
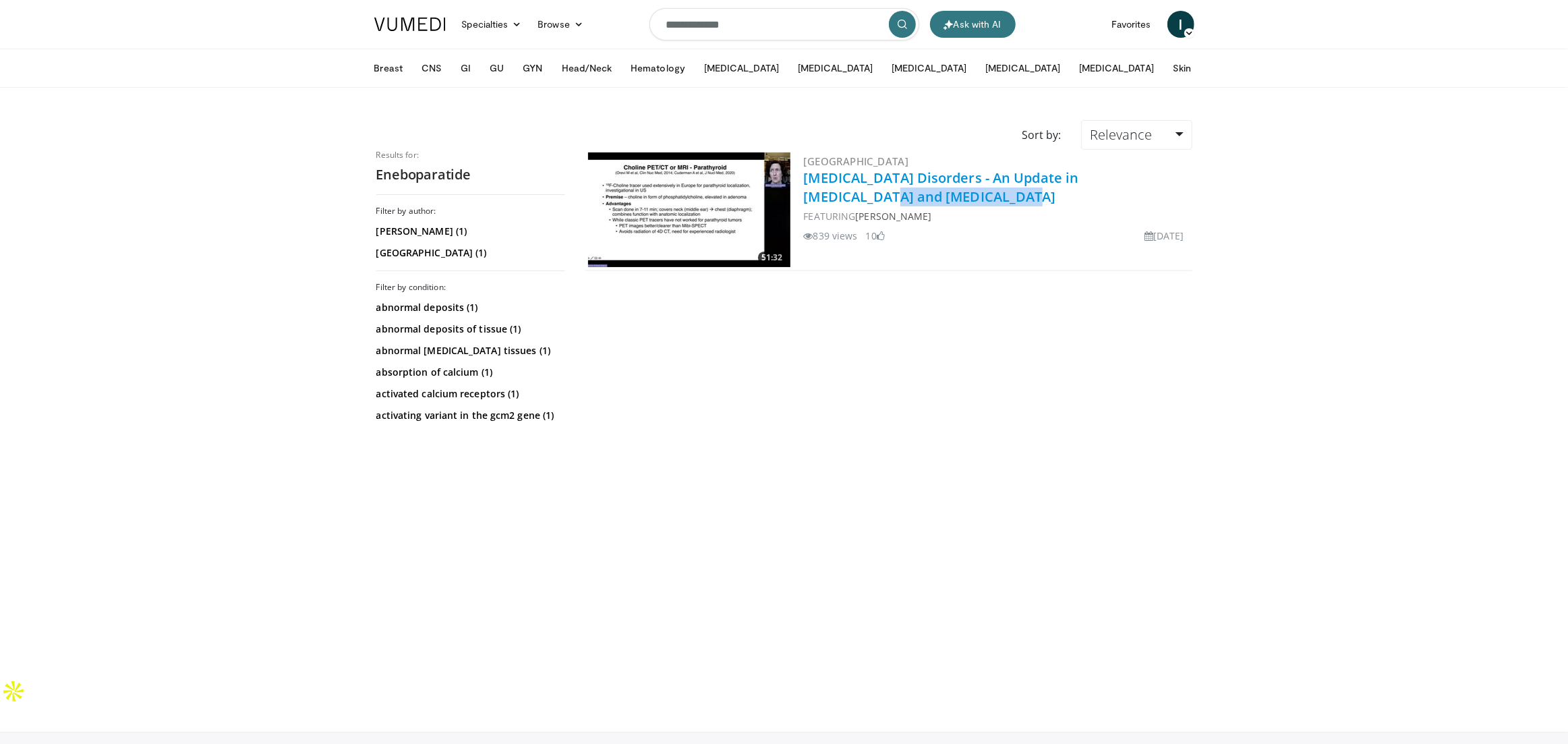
drag, startPoint x: 800, startPoint y: 202, endPoint x: 946, endPoint y: 200, distance: 146.0
click at [946, 200] on div "51:32 University of Louisville Parathyroid Disorders - An Update in Primary Hyp…" at bounding box center [888, 210] width 607 height 122
copy link "[MEDICAL_DATA]"
click at [736, 27] on input "**********" at bounding box center [785, 25] width 270 height 32
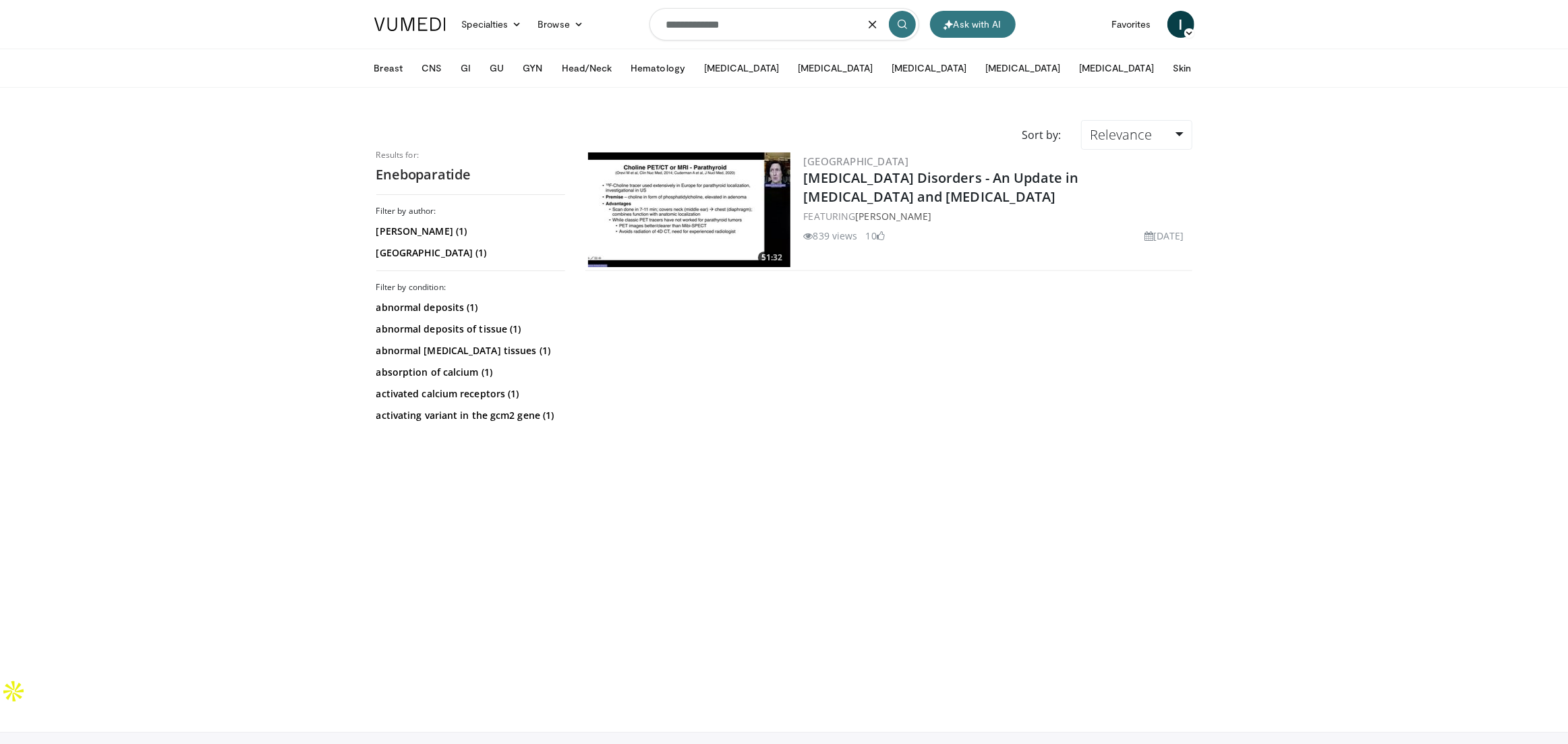
click at [736, 27] on input "**********" at bounding box center [785, 25] width 270 height 32
paste input "******"
type input "**********"
click at [899, 26] on icon "submit" at bounding box center [902, 24] width 11 height 11
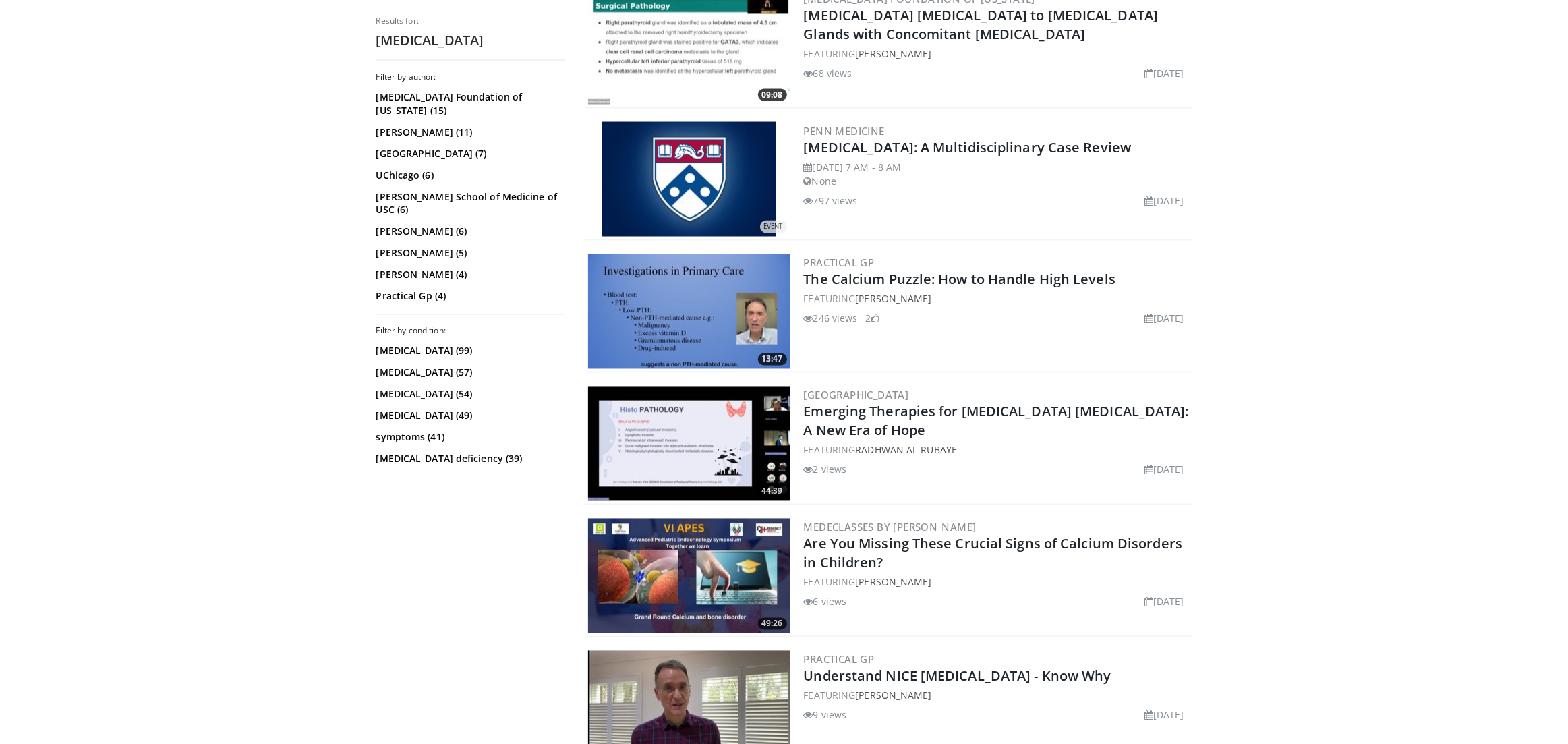
scroll to position [2145, 0]
click at [1014, 271] on link "The Calcium Puzzle: How to Handle High Levels" at bounding box center [960, 281] width 312 height 18
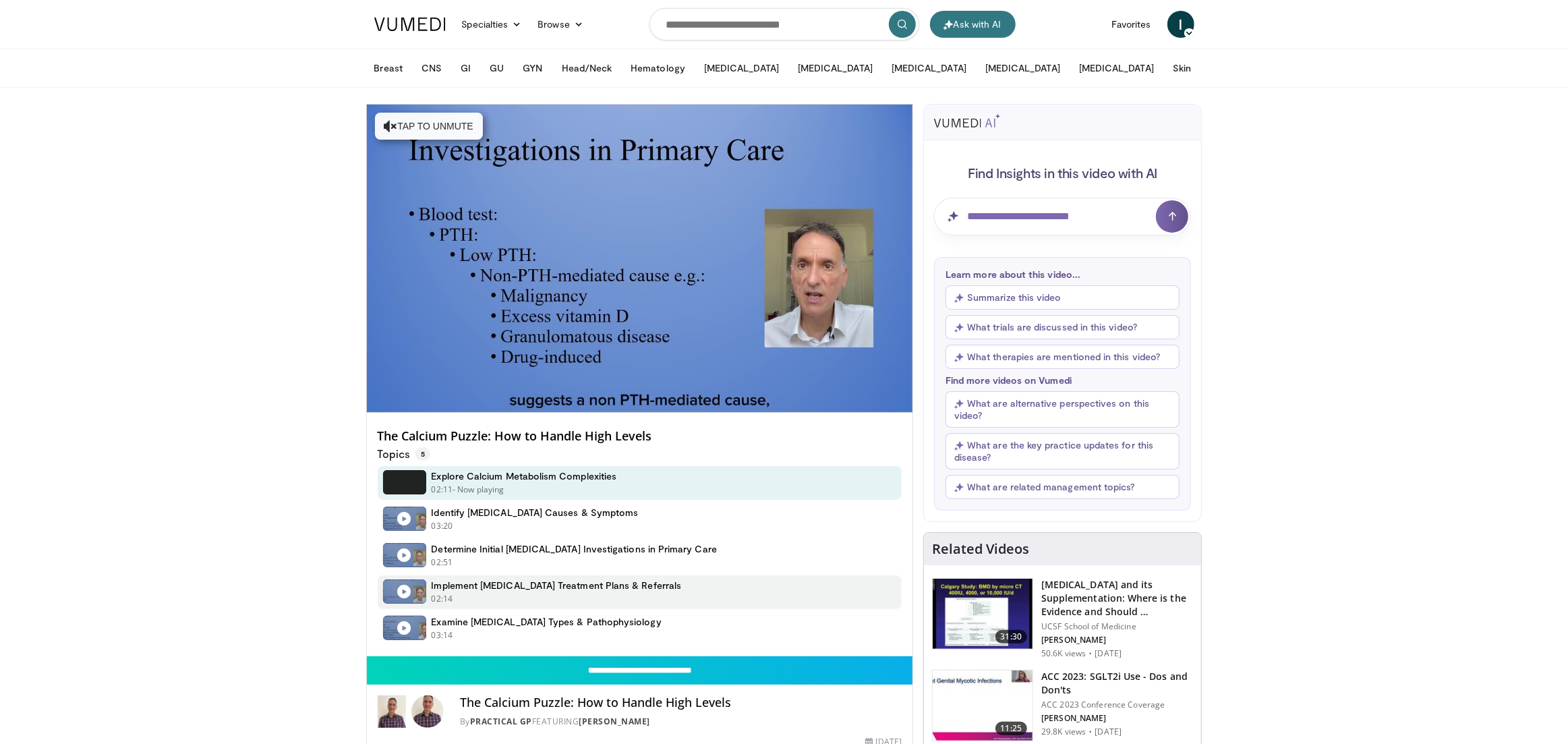
click at [587, 586] on h4 "Implement Hypercalcemia Treatment Plans & Referrals" at bounding box center [557, 585] width 250 height 12
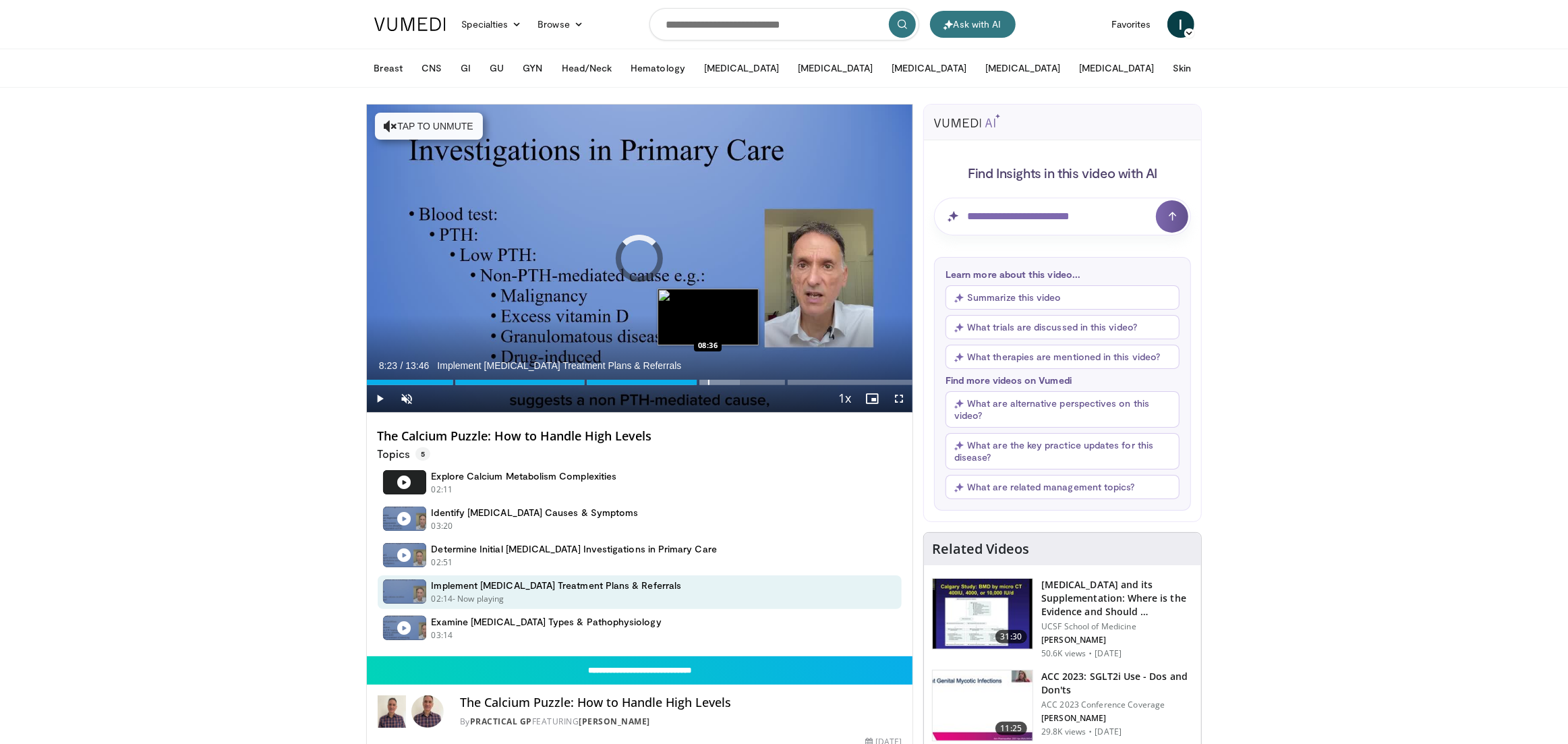
click at [708, 382] on div "Progress Bar" at bounding box center [709, 383] width 1 height 6
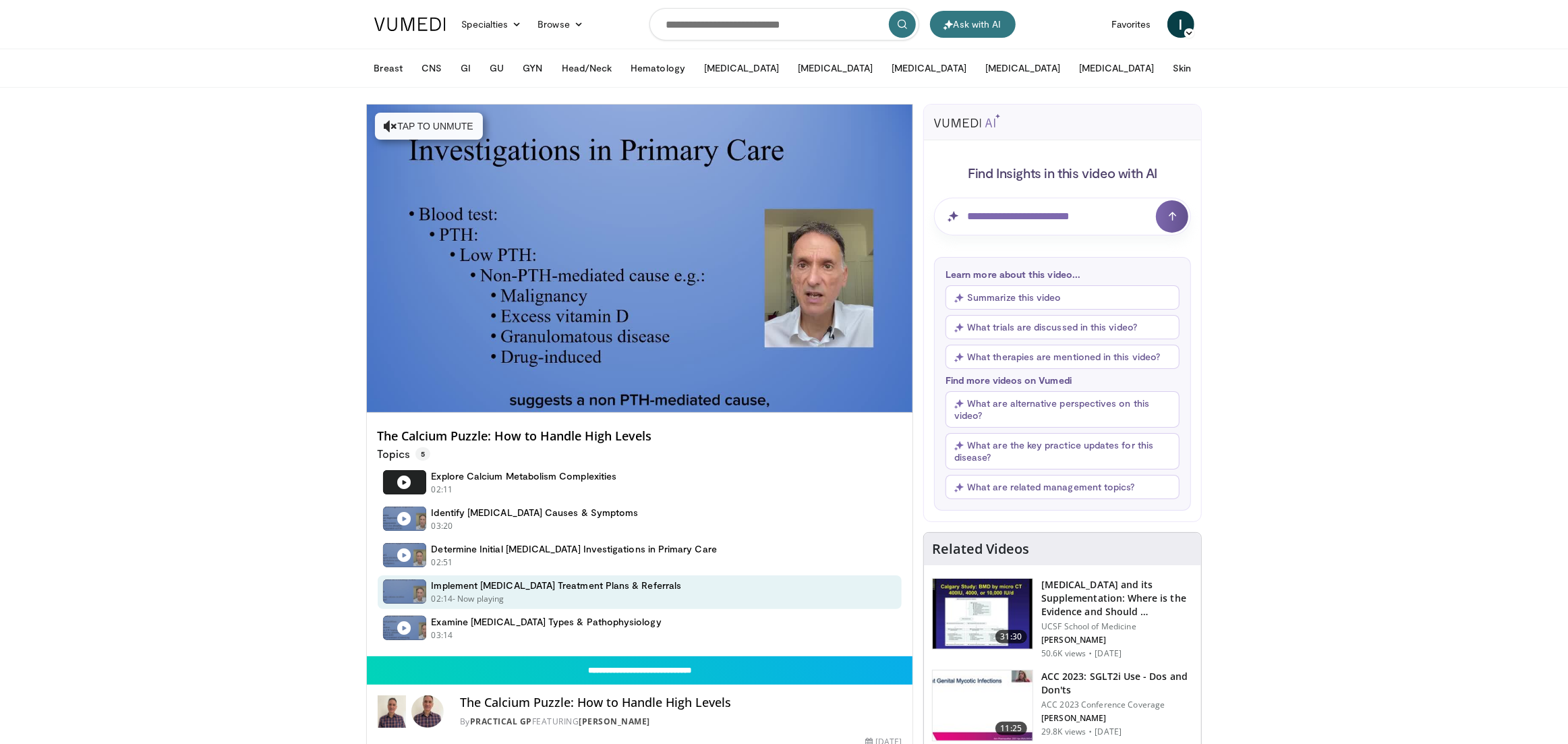
click at [719, 381] on video-js "**********" at bounding box center [640, 259] width 546 height 308
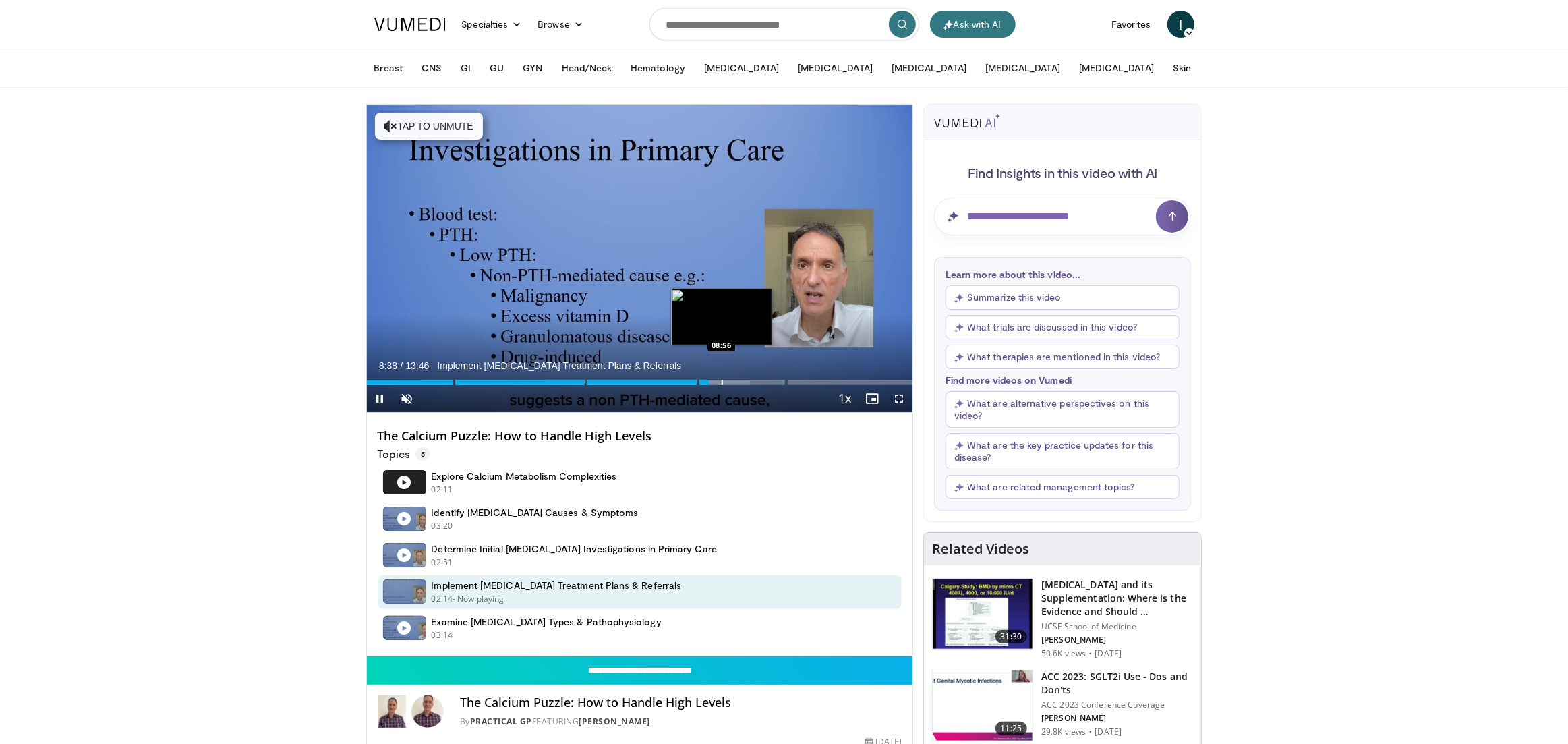
click at [721, 381] on div "Progress Bar" at bounding box center [722, 383] width 1 height 6
click at [733, 381] on div "Progress Bar" at bounding box center [733, 383] width 1 height 6
click at [743, 380] on div "Progress Bar" at bounding box center [744, 383] width 1 height 6
click at [756, 380] on div "Progress Bar" at bounding box center [757, 383] width 1 height 6
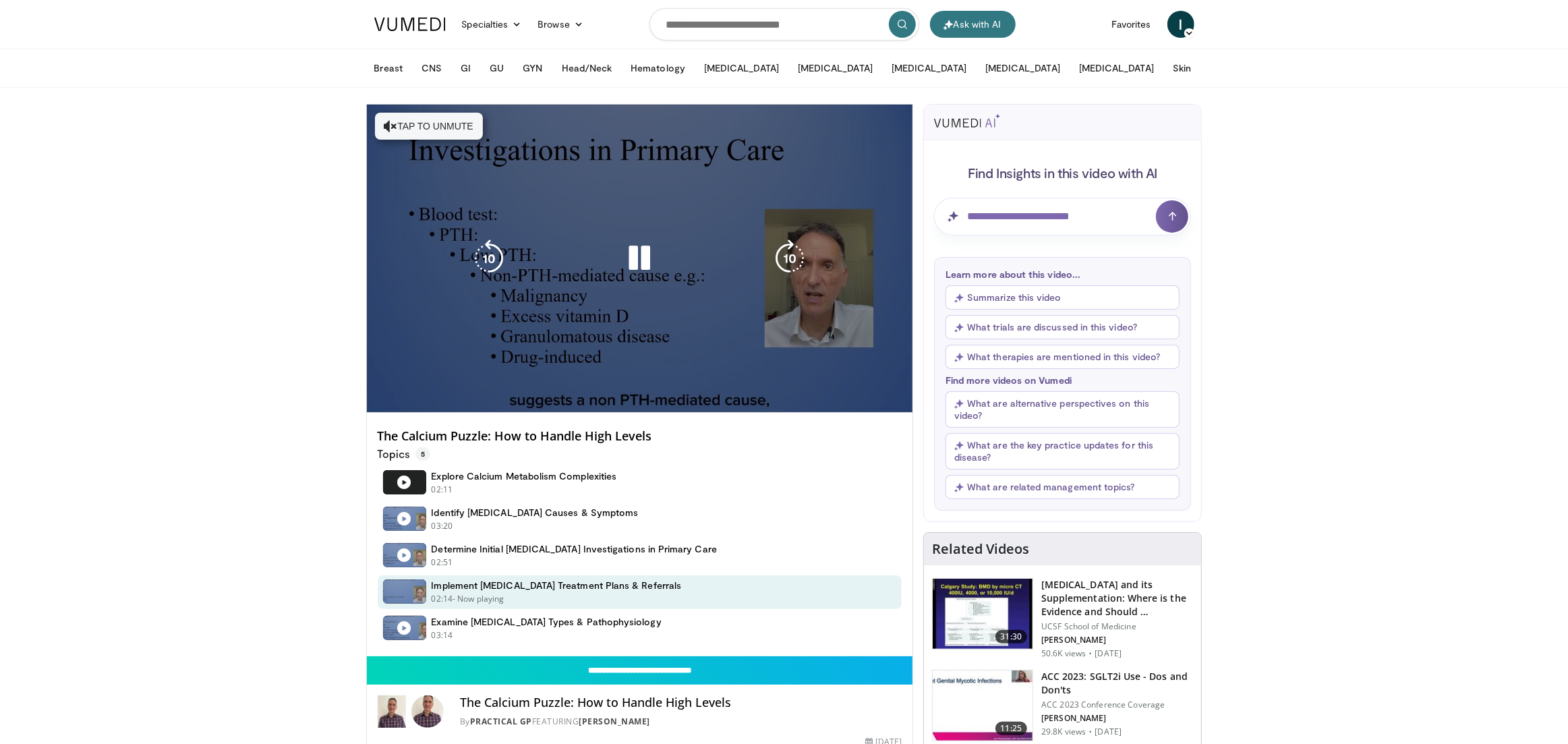
click at [769, 380] on video-js "**********" at bounding box center [640, 259] width 546 height 308
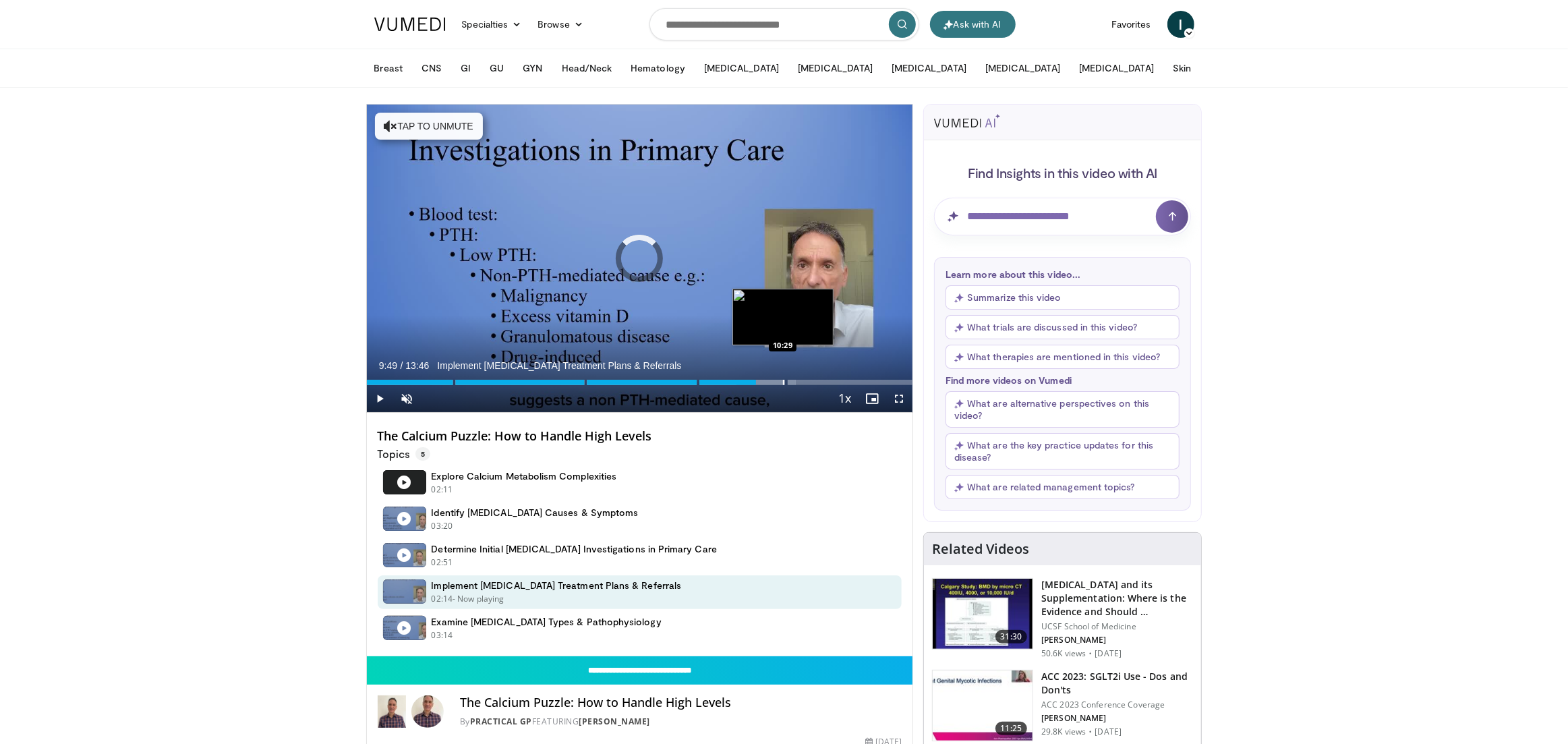
click at [783, 381] on div "Progress Bar" at bounding box center [784, 383] width 1 height 6
click at [798, 381] on div "Progress Bar" at bounding box center [797, 383] width 1 height 6
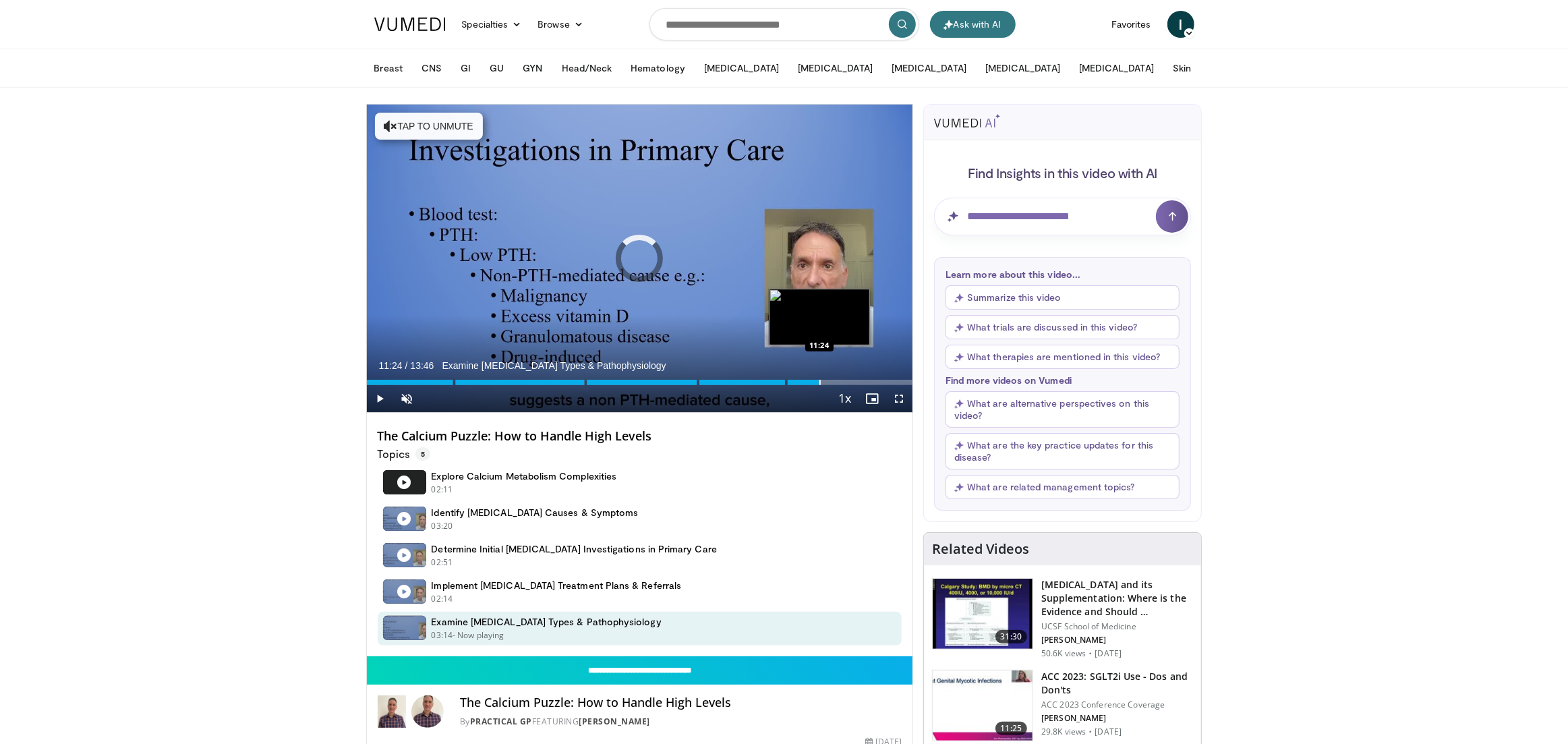
click at [819, 382] on div "Progress Bar" at bounding box center [820, 383] width 1 height 6
click at [837, 381] on div "Progress Bar" at bounding box center [837, 383] width 1 height 6
click at [814, 383] on div "Progress Bar" at bounding box center [814, 383] width 1 height 6
click at [806, 383] on div "10 seconds Tap to unmute" at bounding box center [640, 258] width 546 height 307
